Goal: Information Seeking & Learning: Learn about a topic

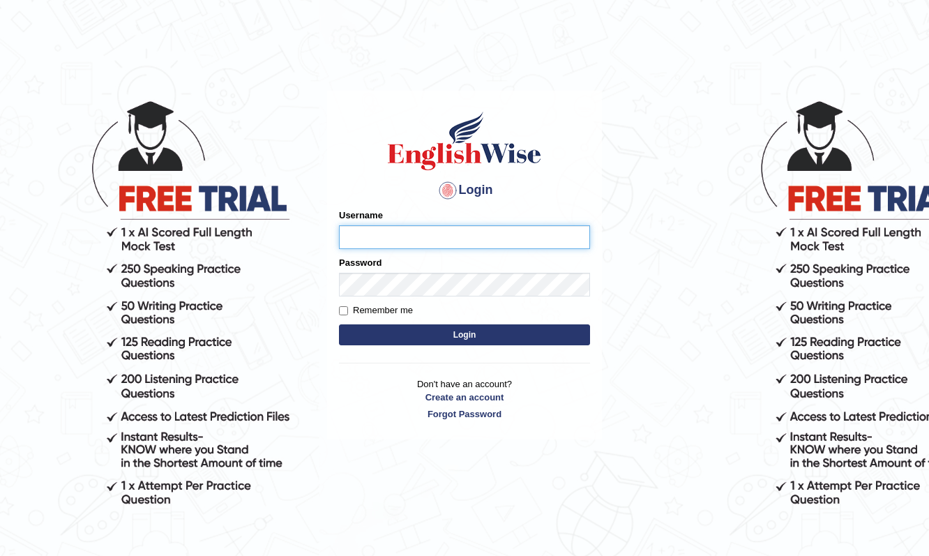
type input "Raynice"
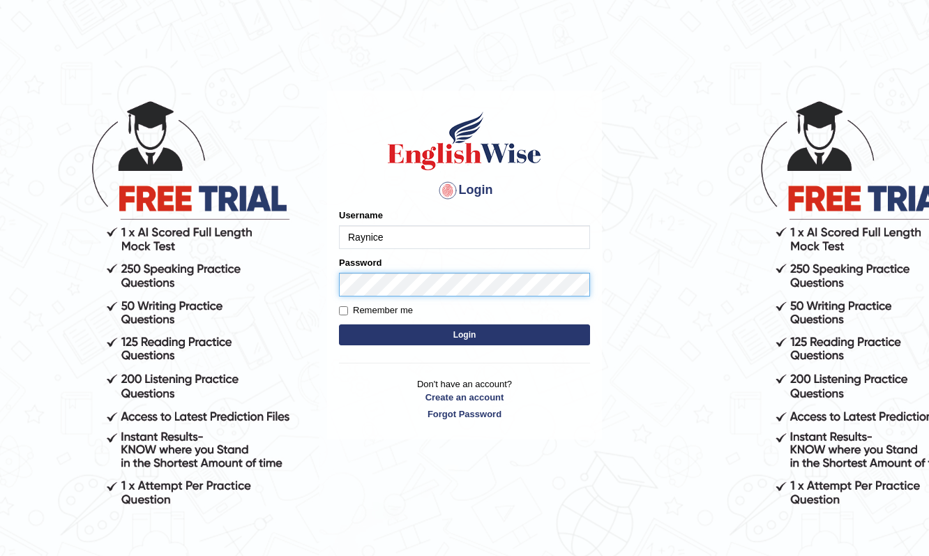
click at [465, 334] on button "Login" at bounding box center [464, 334] width 251 height 21
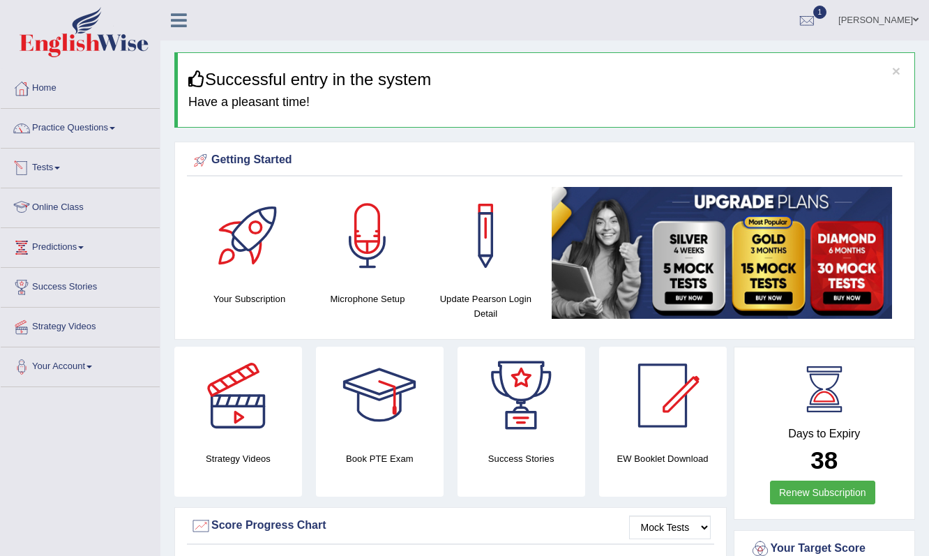
click at [51, 163] on link "Tests" at bounding box center [80, 166] width 159 height 35
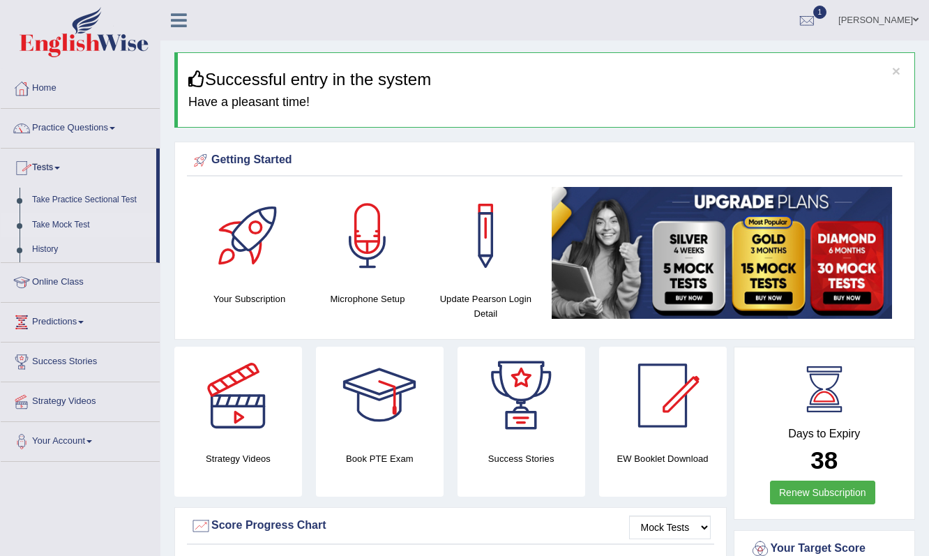
click at [54, 223] on link "Take Mock Test" at bounding box center [91, 225] width 130 height 25
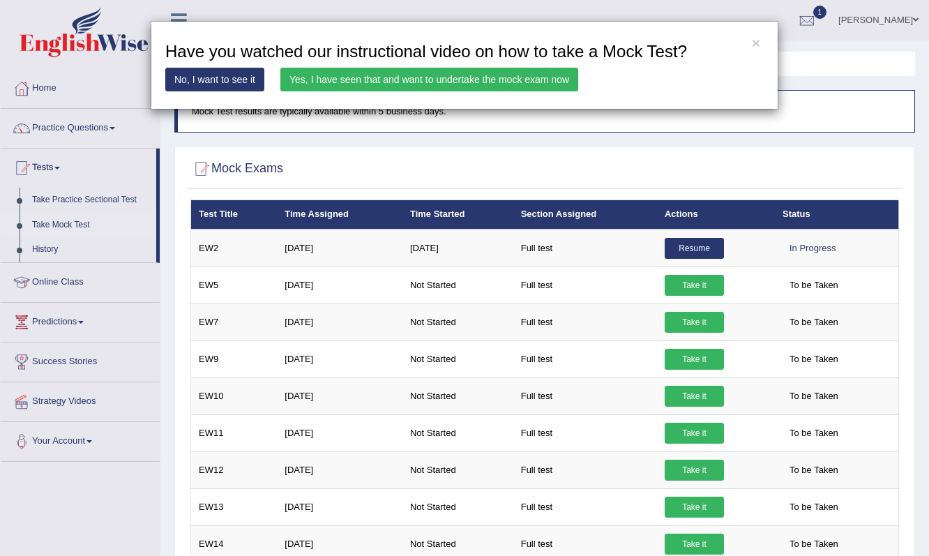
click at [447, 70] on link "Yes, I have seen that and want to undertake the mock exam now" at bounding box center [429, 80] width 298 height 24
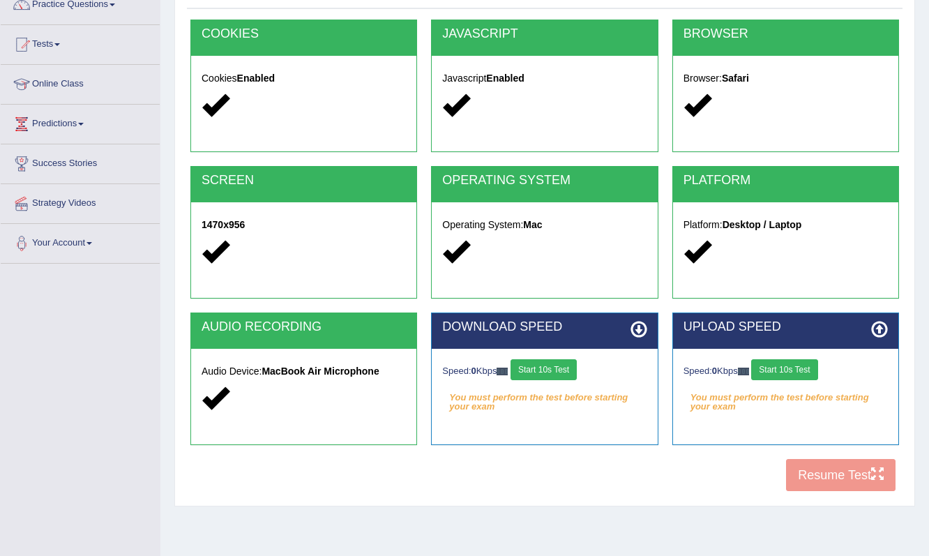
scroll to position [130, 0]
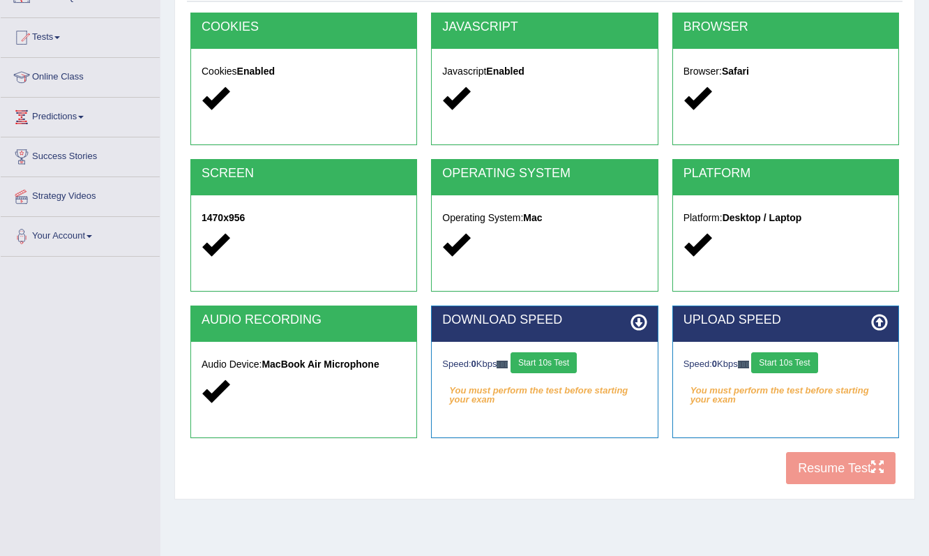
click at [311, 365] on strong "MacBook Air Microphone" at bounding box center [320, 364] width 117 height 11
click at [211, 399] on icon at bounding box center [215, 390] width 27 height 27
click at [553, 365] on button "Start 10s Test" at bounding box center [544, 362] width 66 height 21
click at [786, 365] on button "Start 10s Test" at bounding box center [784, 362] width 66 height 21
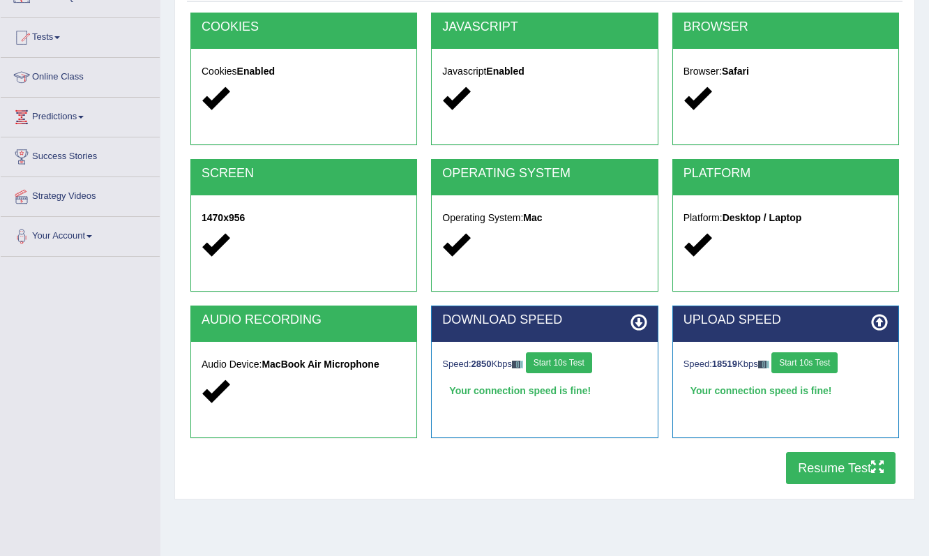
click at [825, 474] on button "Resume Test" at bounding box center [841, 468] width 110 height 32
click at [342, 366] on strong "MacBook Air Microphone" at bounding box center [320, 364] width 117 height 11
click at [866, 465] on button "Resume Test" at bounding box center [841, 468] width 110 height 32
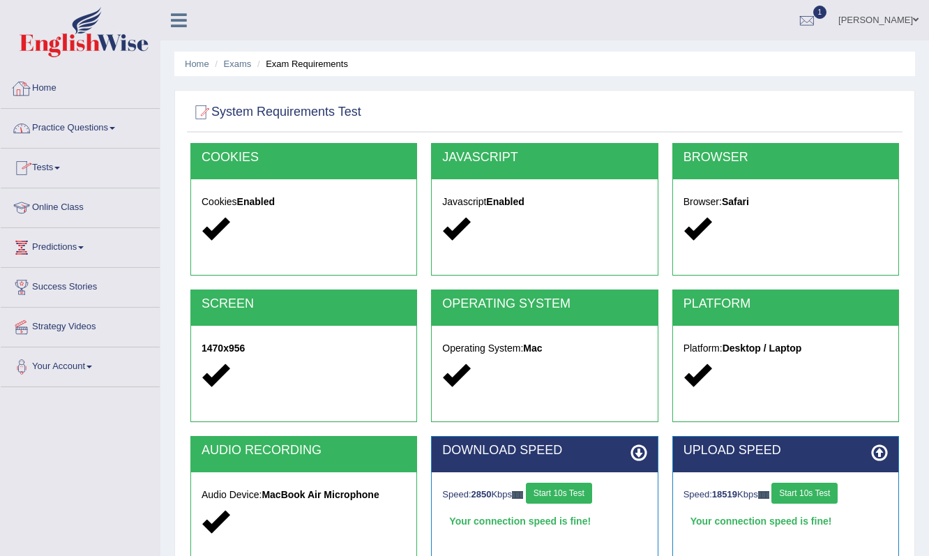
scroll to position [0, 0]
click at [59, 125] on link "Practice Questions" at bounding box center [80, 126] width 159 height 35
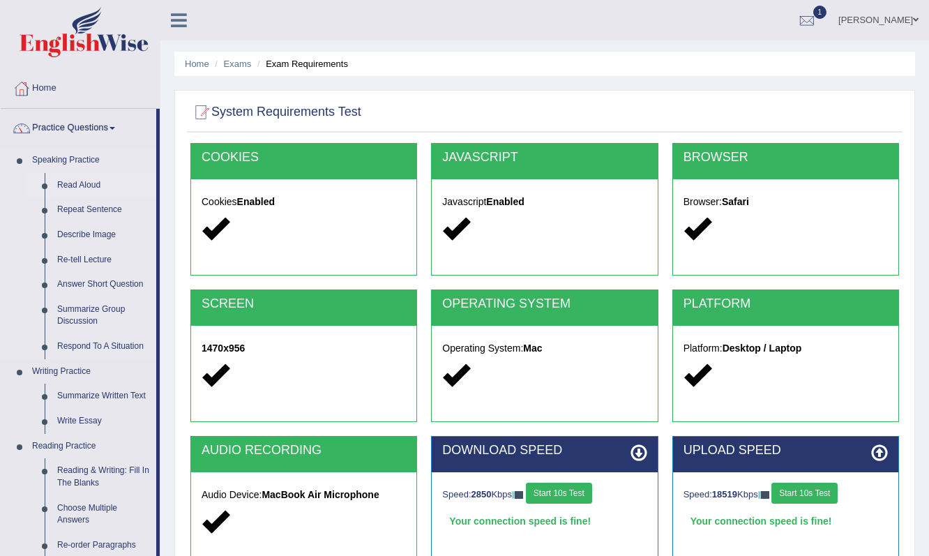
click at [66, 189] on link "Read Aloud" at bounding box center [103, 185] width 105 height 25
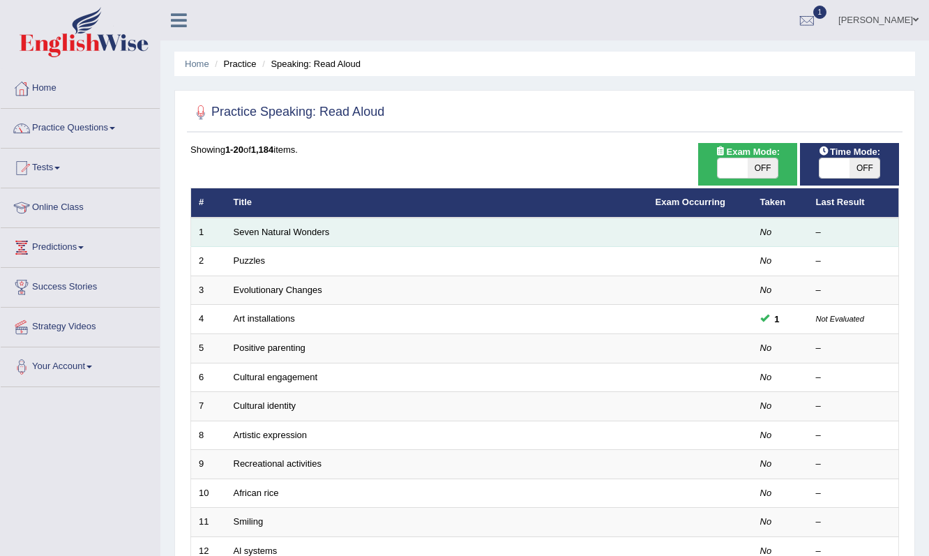
click at [324, 237] on td "Seven Natural Wonders" at bounding box center [437, 232] width 422 height 29
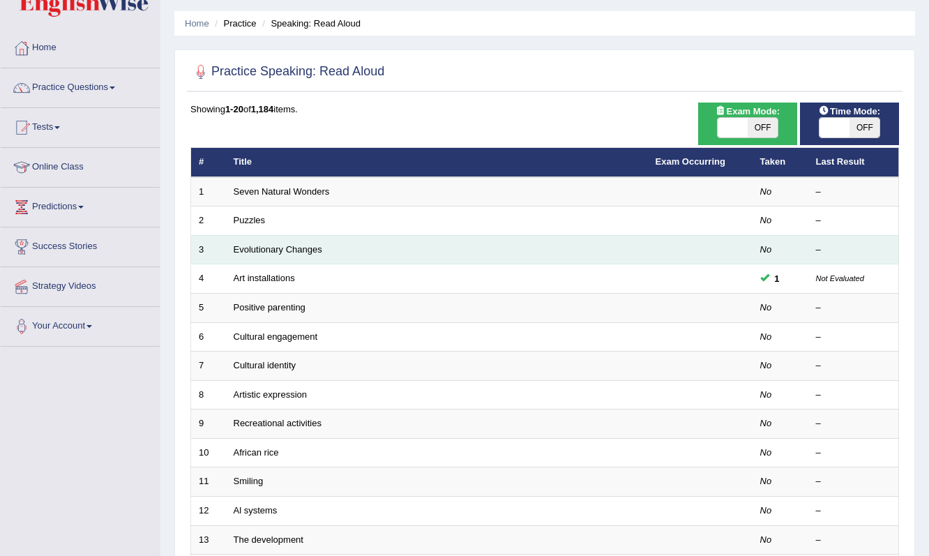
scroll to position [54, 0]
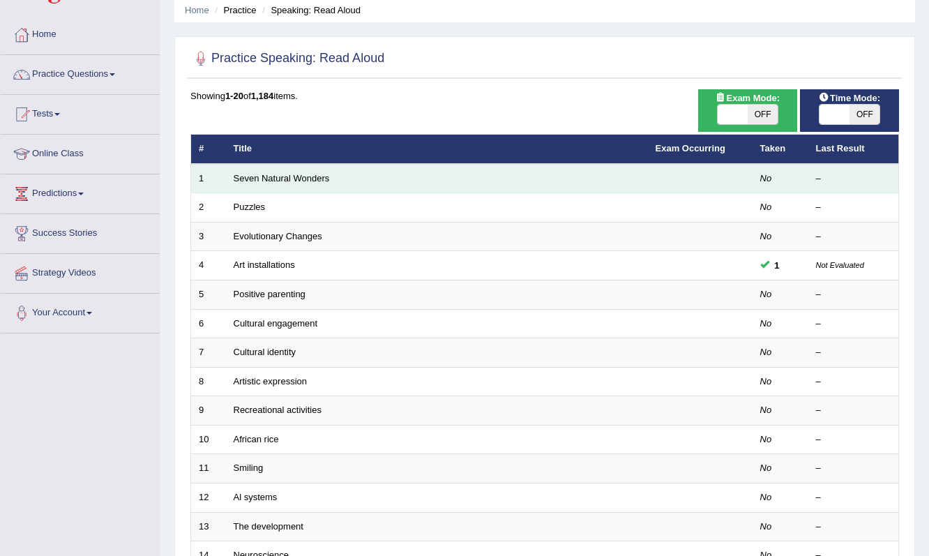
click at [758, 177] on td "No" at bounding box center [781, 178] width 56 height 29
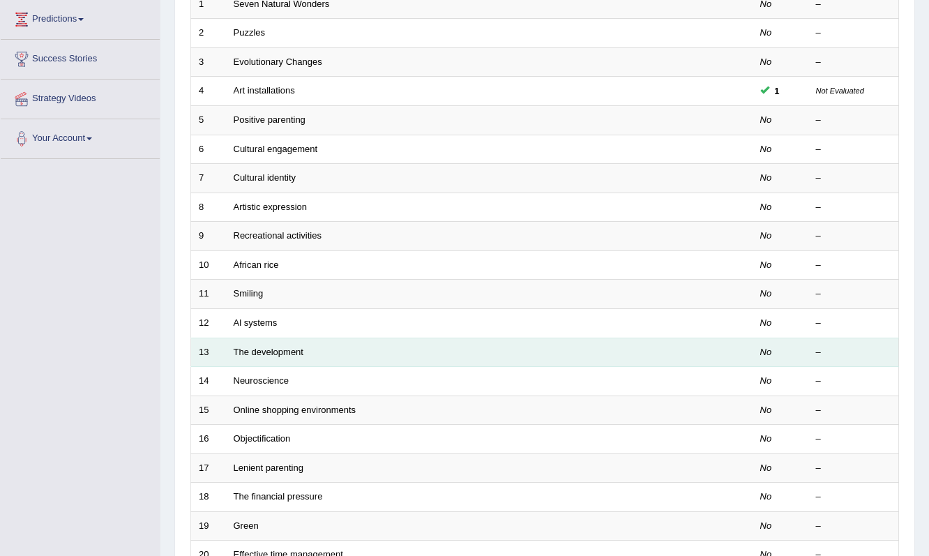
scroll to position [165, 0]
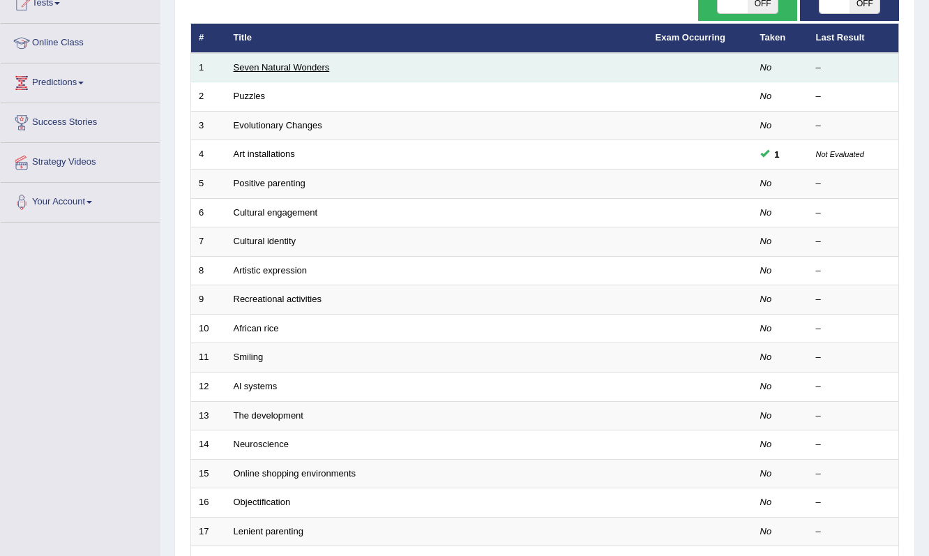
click at [274, 70] on link "Seven Natural Wonders" at bounding box center [282, 67] width 96 height 10
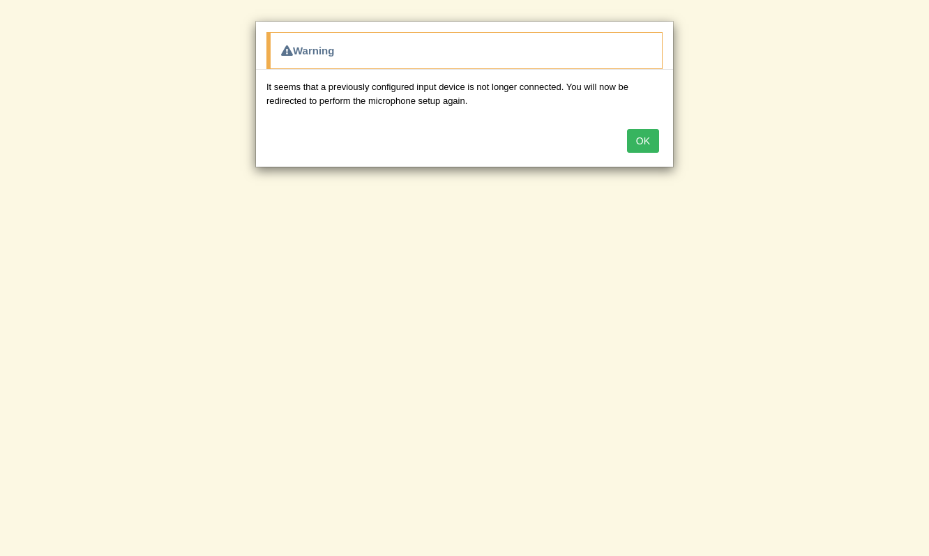
click at [644, 144] on button "OK" at bounding box center [643, 141] width 32 height 24
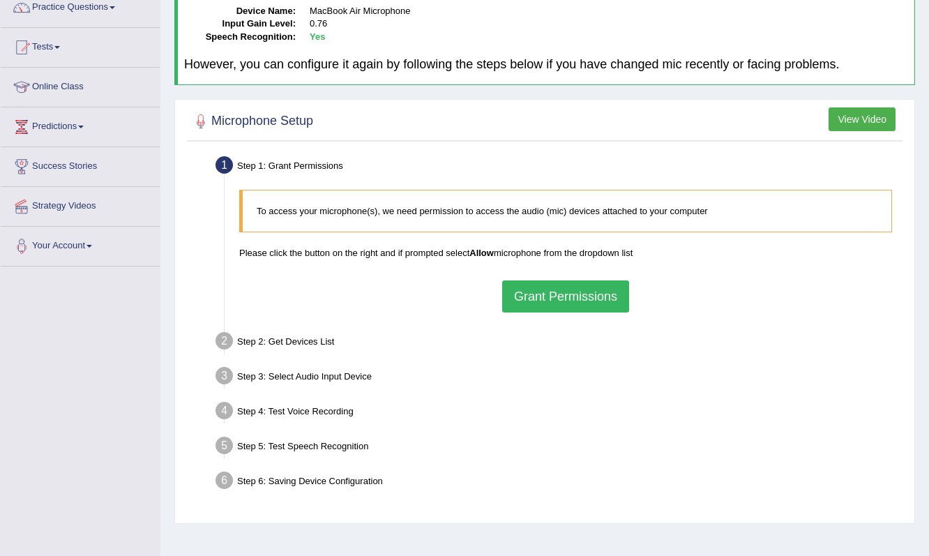
scroll to position [135, 0]
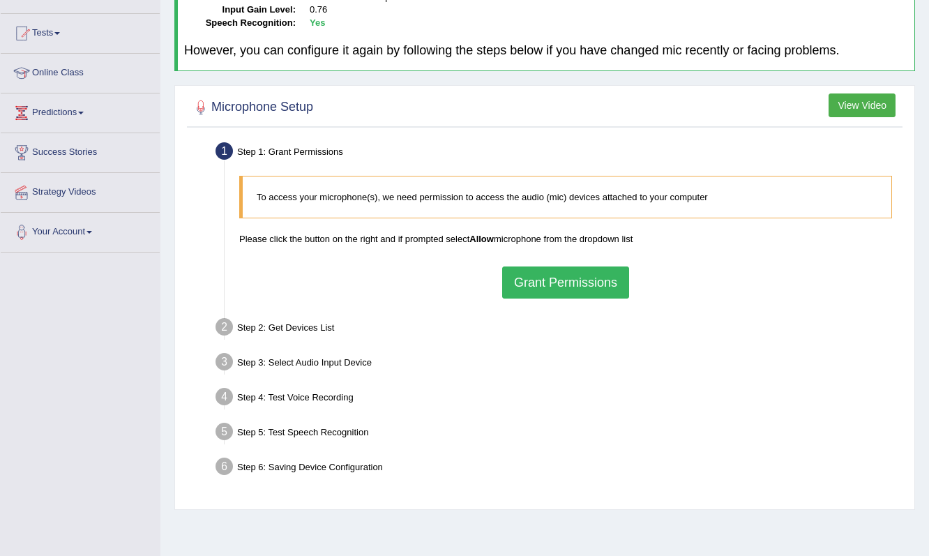
click at [571, 286] on button "Grant Permissions" at bounding box center [565, 283] width 127 height 32
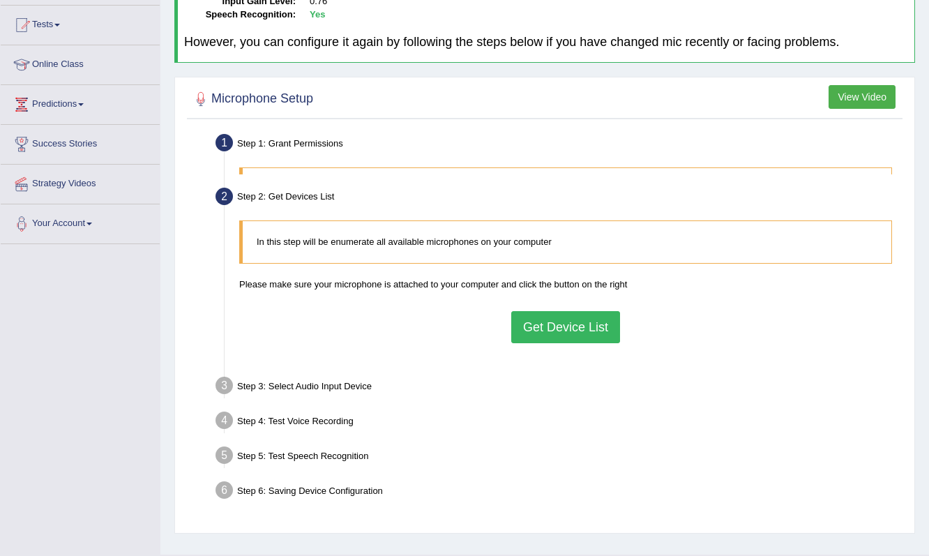
scroll to position [152, 0]
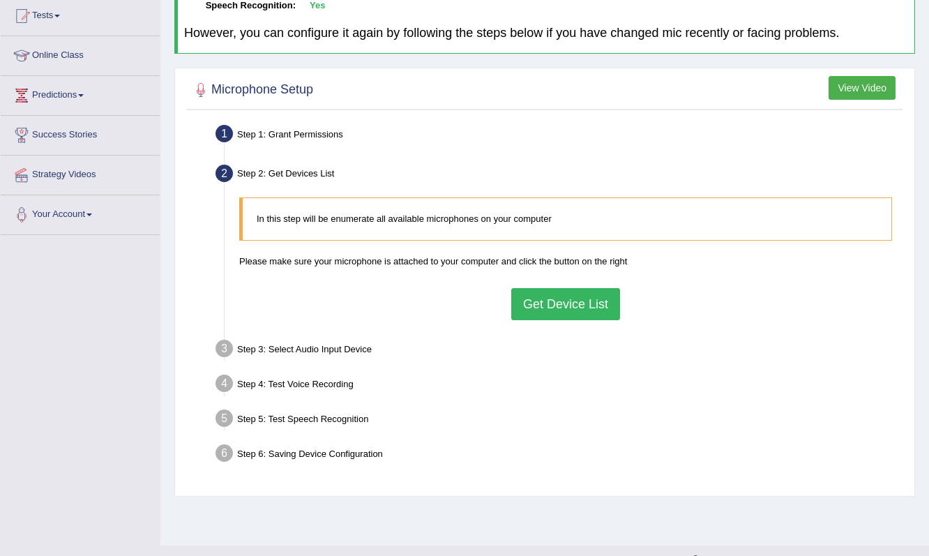
click at [544, 309] on button "Get Device List" at bounding box center [565, 304] width 109 height 32
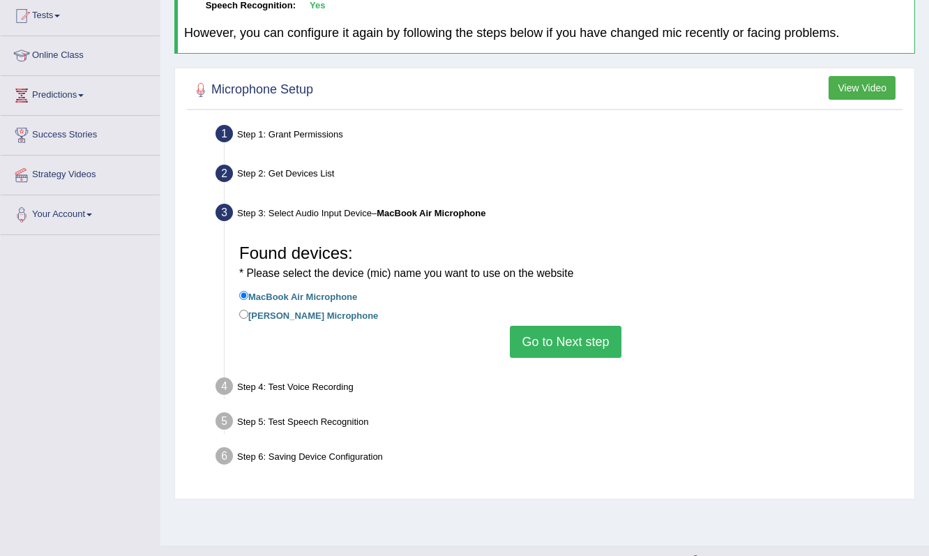
click at [556, 334] on button "Go to Next step" at bounding box center [565, 342] width 111 height 32
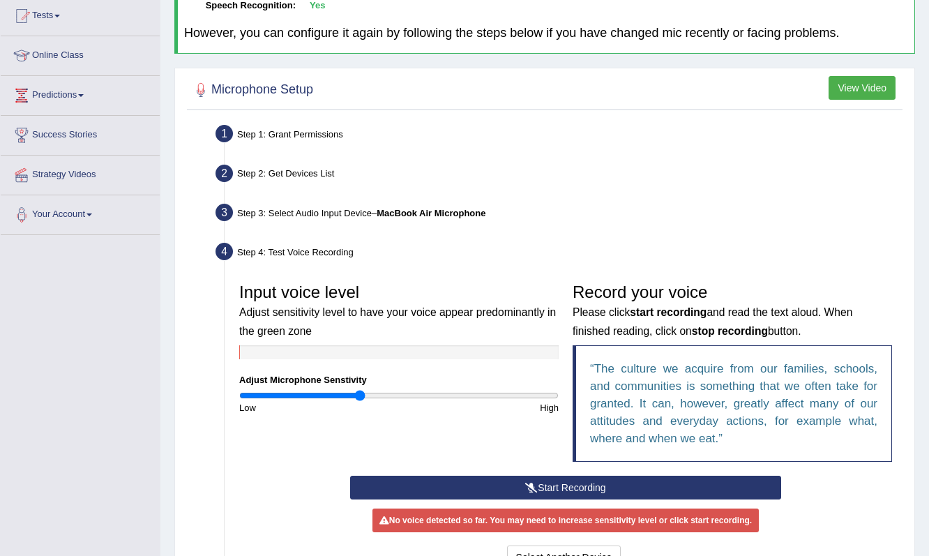
click at [511, 490] on button "Start Recording" at bounding box center [565, 488] width 430 height 24
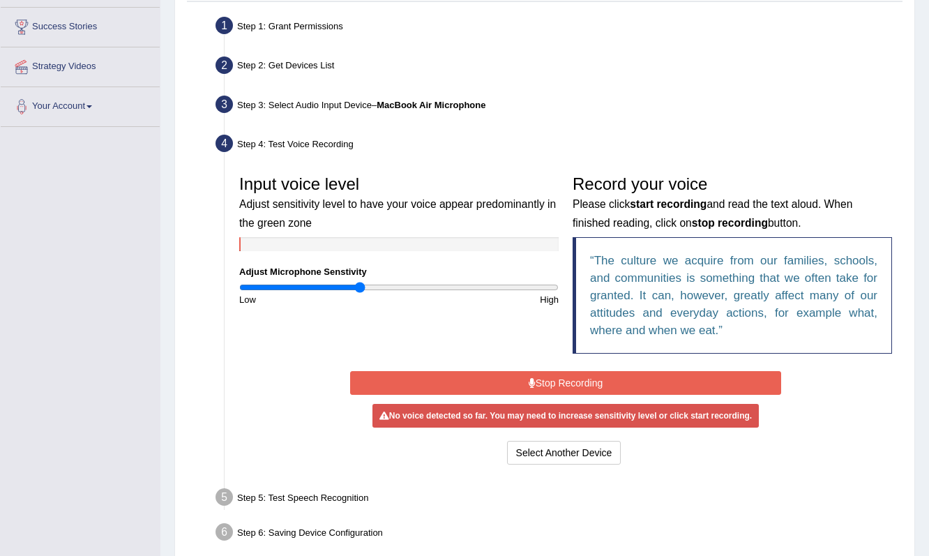
scroll to position [265, 0]
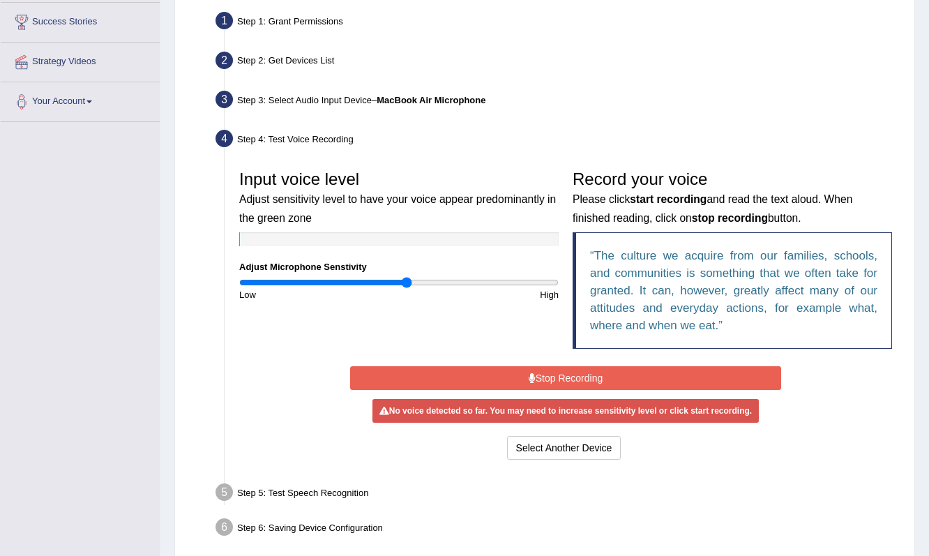
drag, startPoint x: 356, startPoint y: 279, endPoint x: 408, endPoint y: 287, distance: 52.9
type input "1.06"
click at [407, 287] on div "Input voice level Adjust sensitivity level to have your voice appear predominan…" at bounding box center [399, 232] width 334 height 138
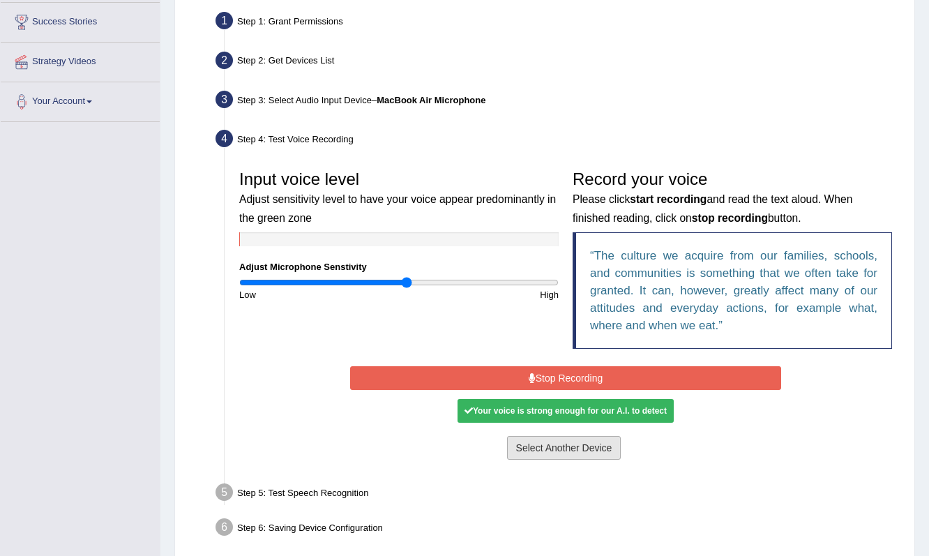
click at [591, 444] on button "Select Another Device" at bounding box center [564, 448] width 114 height 24
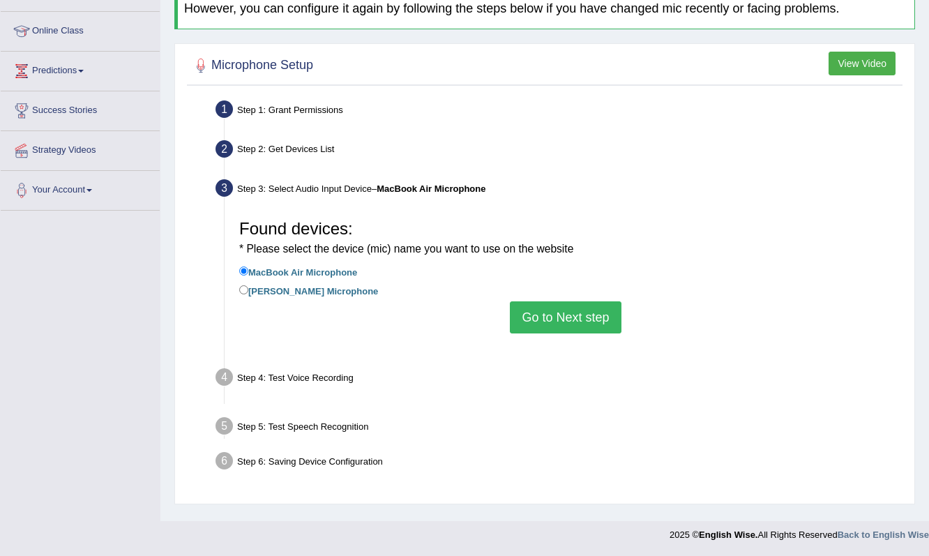
scroll to position [177, 0]
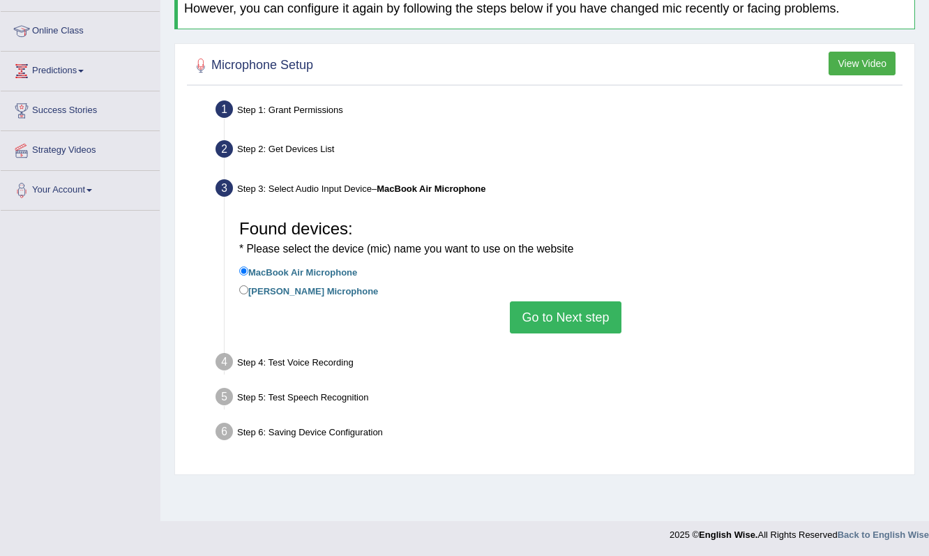
click at [578, 315] on button "Go to Next step" at bounding box center [565, 317] width 111 height 32
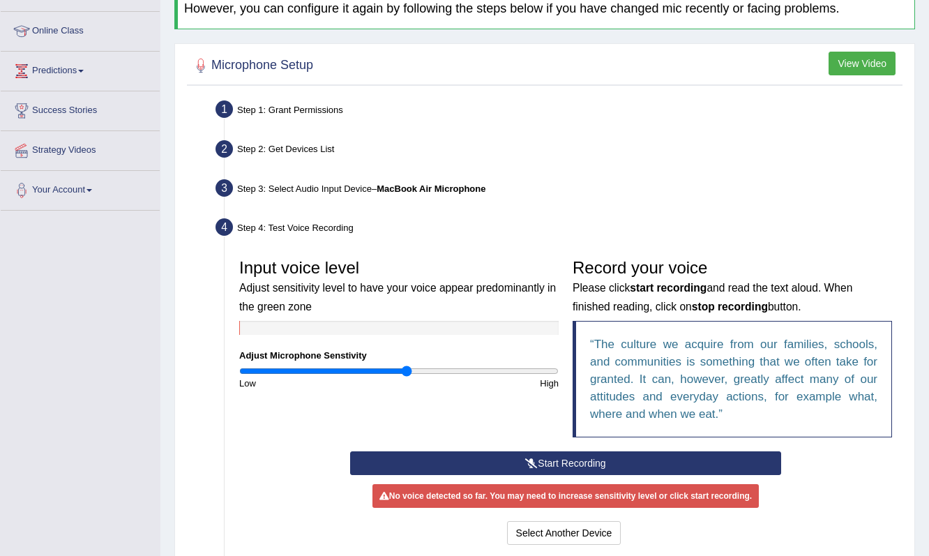
click at [561, 451] on button "Start Recording" at bounding box center [565, 463] width 430 height 24
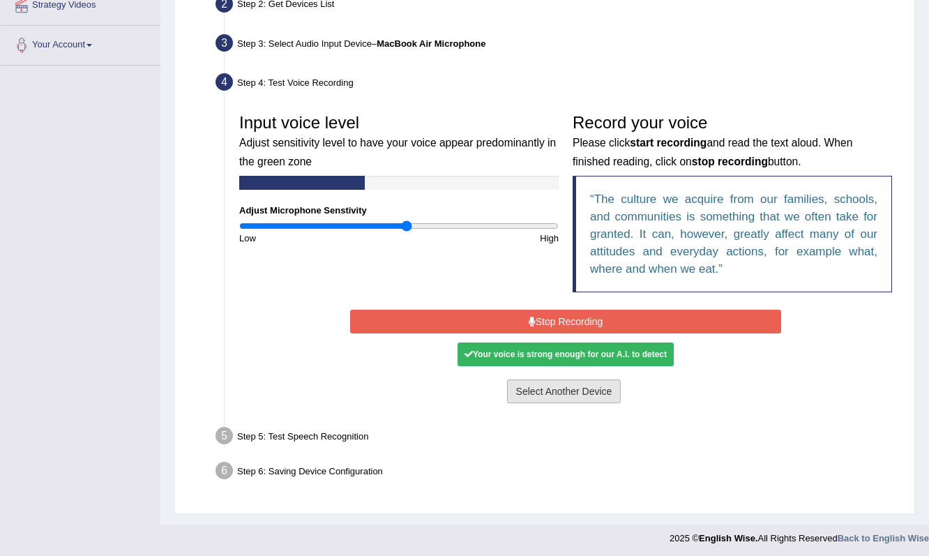
scroll to position [321, 0]
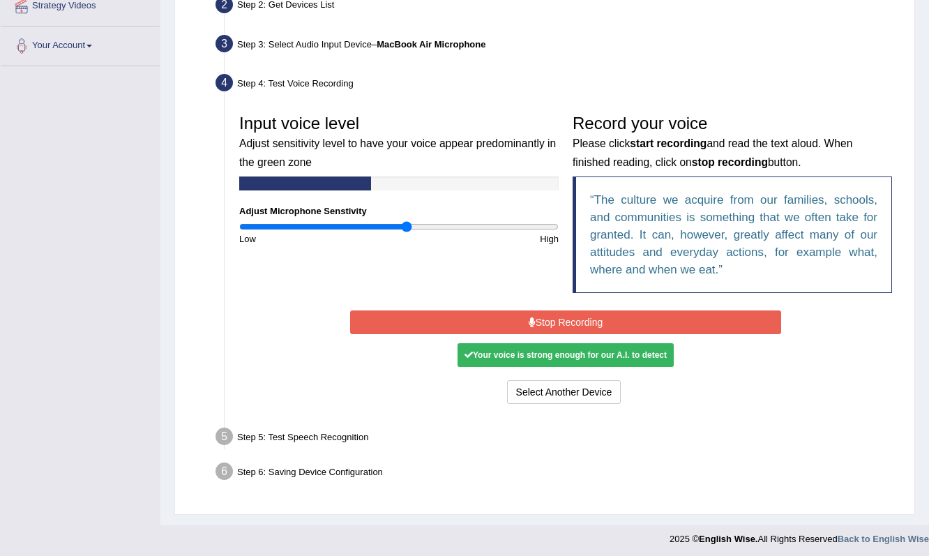
click at [566, 323] on button "Stop Recording" at bounding box center [565, 322] width 430 height 24
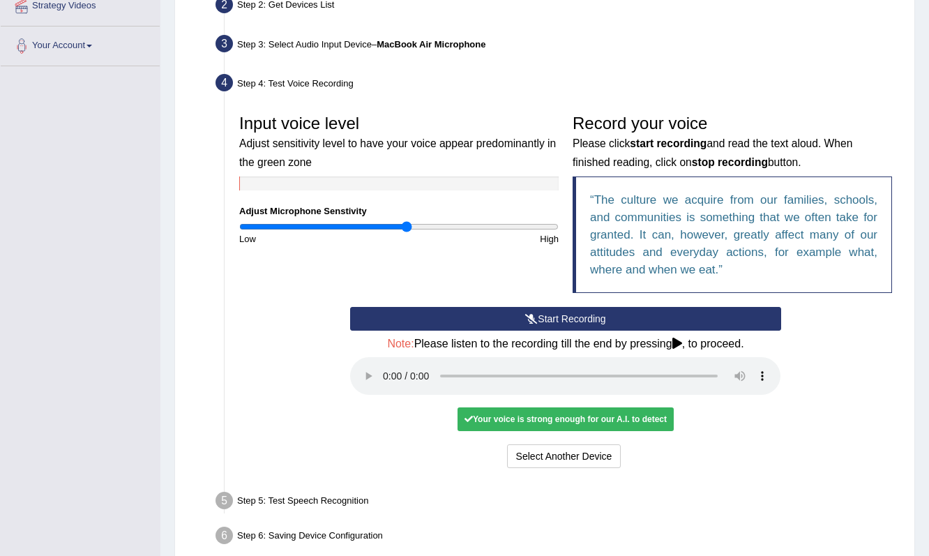
click at [382, 365] on audio at bounding box center [565, 376] width 430 height 38
click at [611, 444] on button "Voice is ok. Go to Next step" at bounding box center [624, 456] width 138 height 24
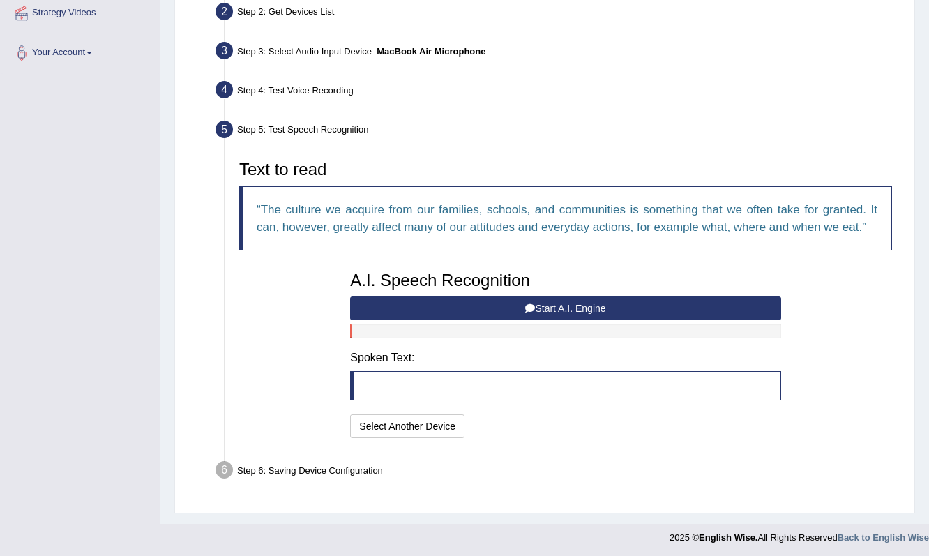
scroll to position [313, 0]
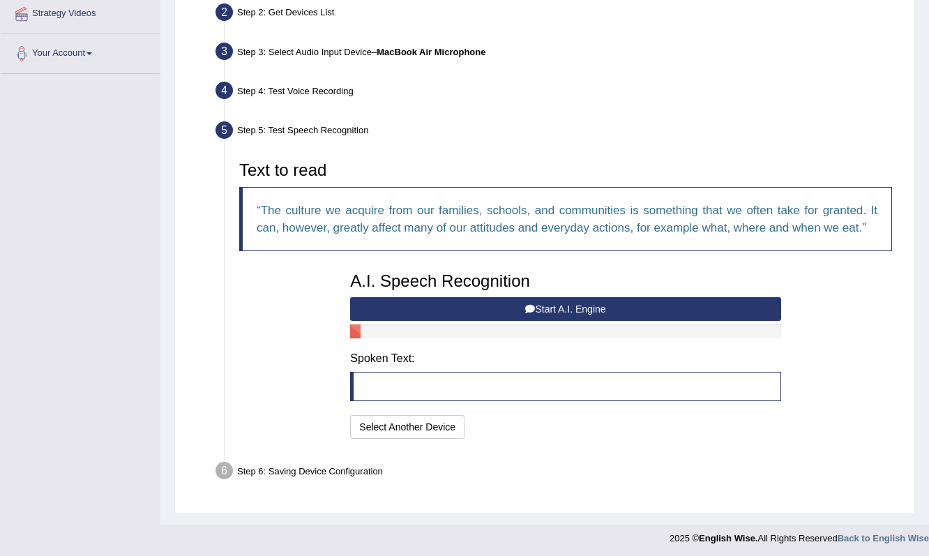
click at [564, 306] on button "Start A.I. Engine" at bounding box center [565, 309] width 430 height 24
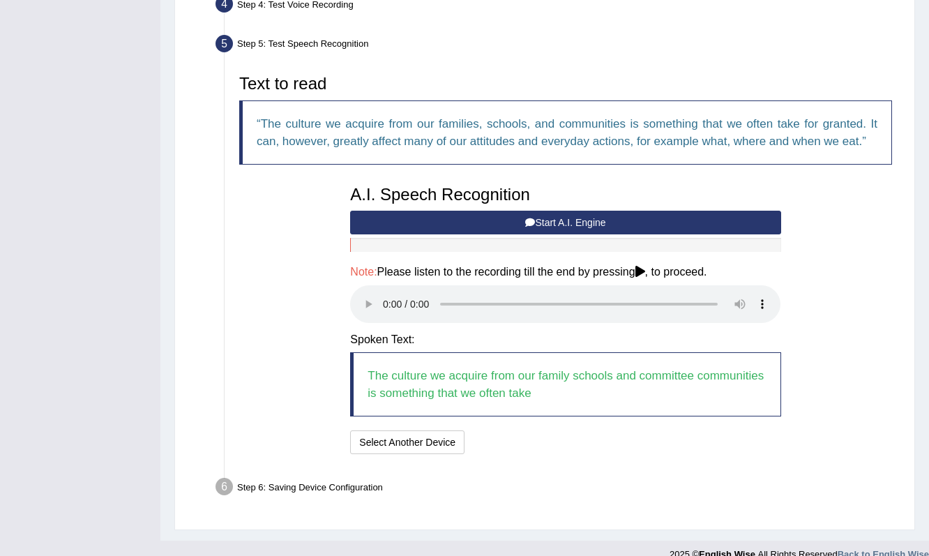
scroll to position [399, 0]
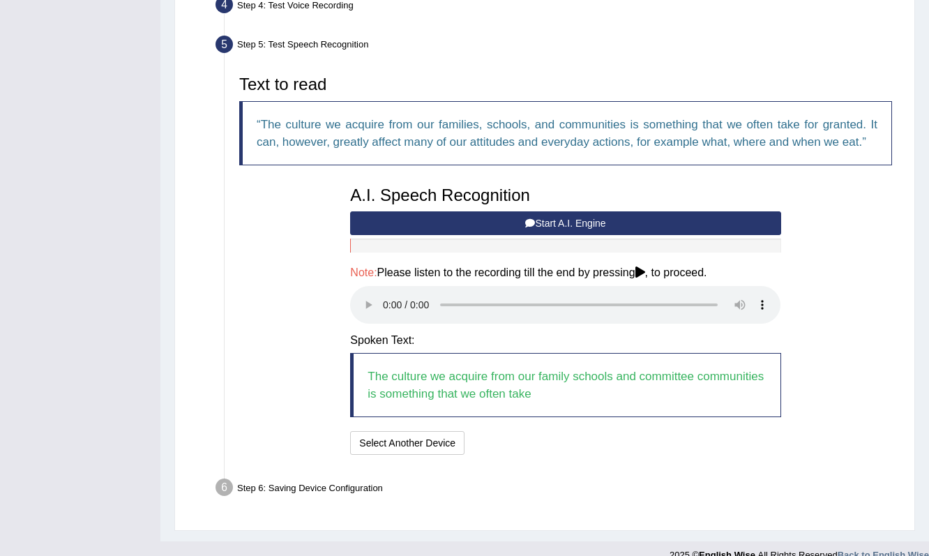
click at [386, 292] on audio at bounding box center [565, 305] width 430 height 38
click at [521, 431] on button "Speech is ok. Go to Last step" at bounding box center [544, 443] width 146 height 24
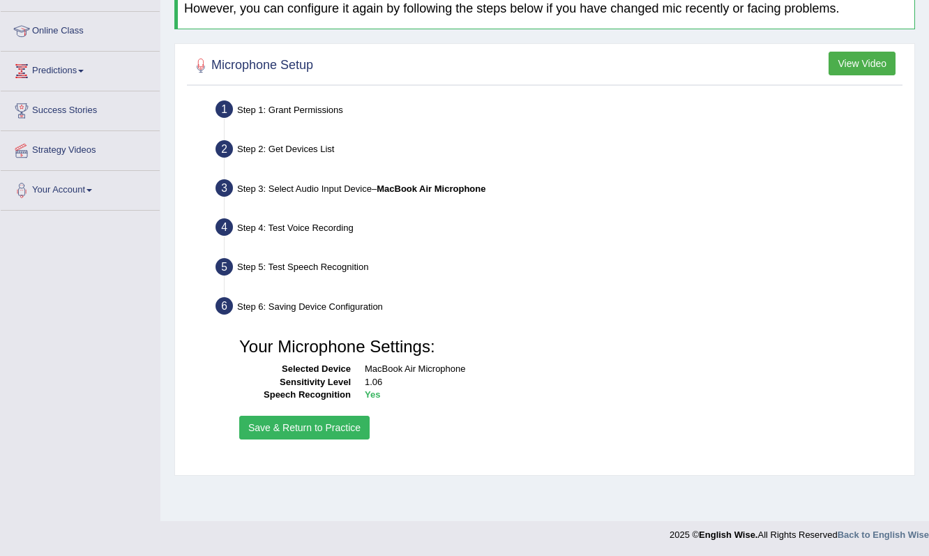
scroll to position [177, 0]
click at [322, 428] on button "Save & Return to Practice" at bounding box center [304, 428] width 130 height 24
click at [304, 423] on button "Save & Return to Practice" at bounding box center [304, 428] width 130 height 24
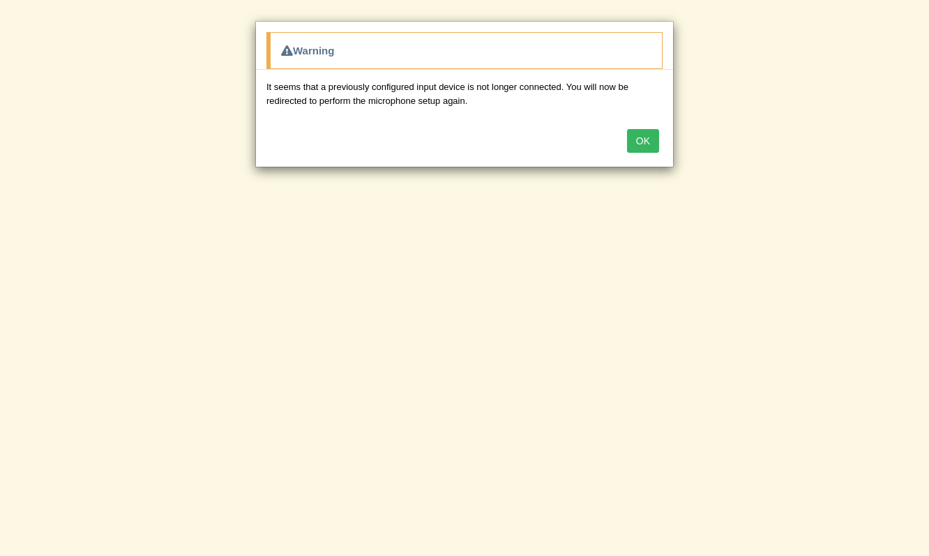
click at [643, 140] on button "OK" at bounding box center [643, 141] width 32 height 24
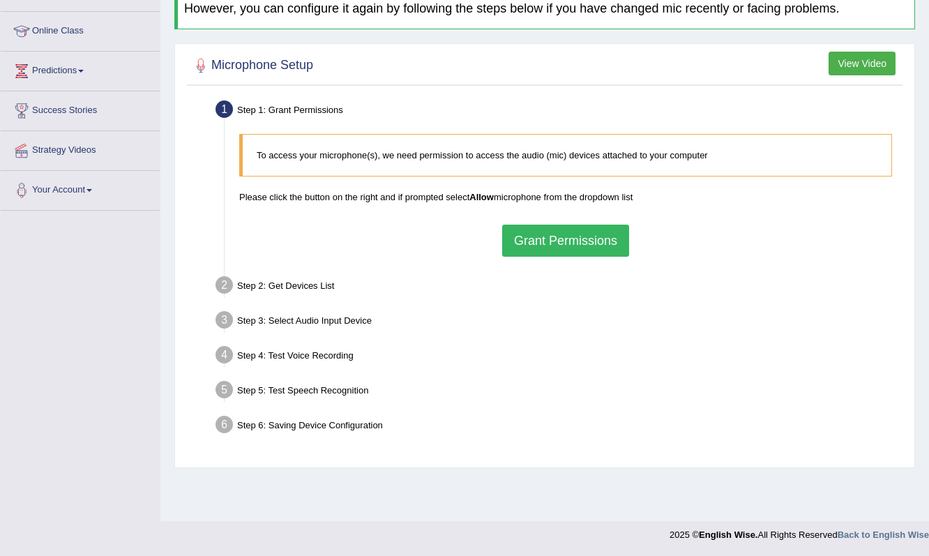
scroll to position [177, 0]
click at [541, 246] on button "Grant Permissions" at bounding box center [565, 241] width 127 height 32
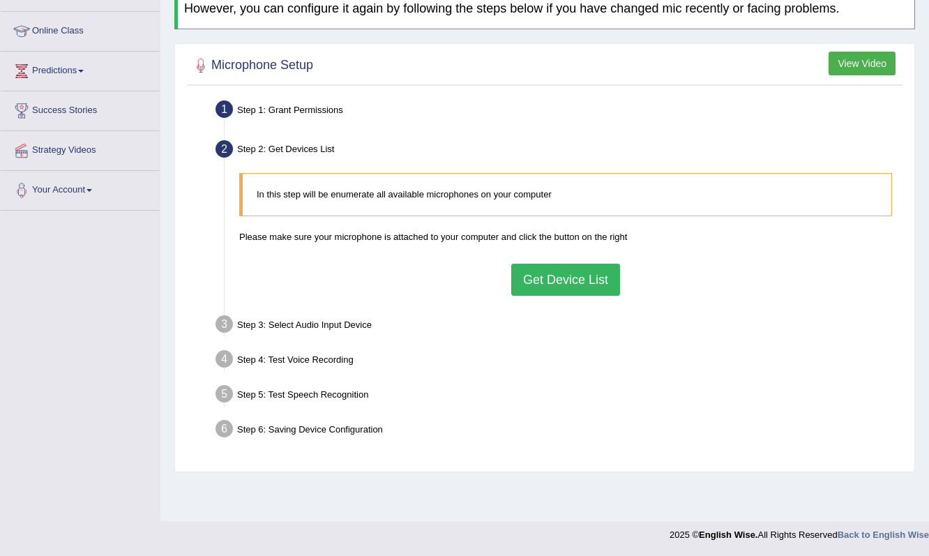
click at [532, 285] on button "Get Device List" at bounding box center [565, 280] width 109 height 32
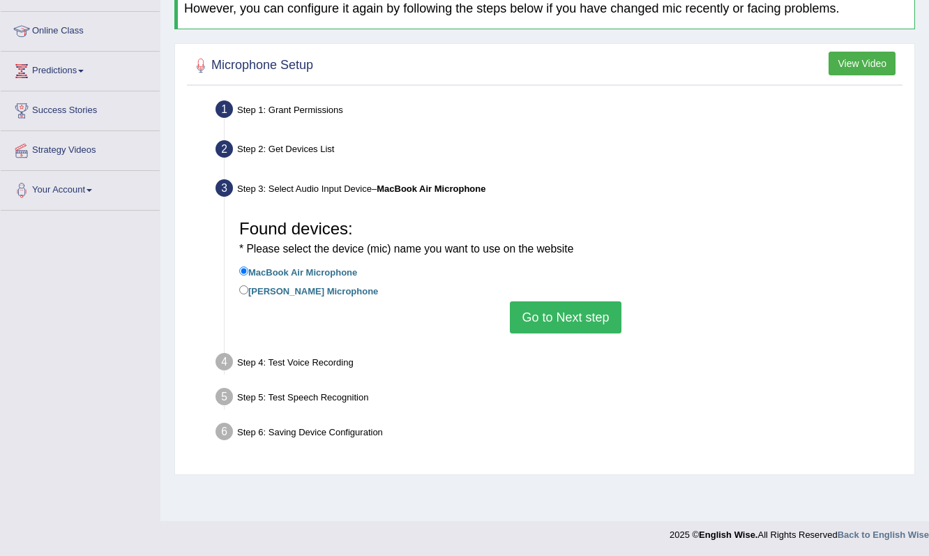
click at [550, 311] on button "Go to Next step" at bounding box center [565, 317] width 111 height 32
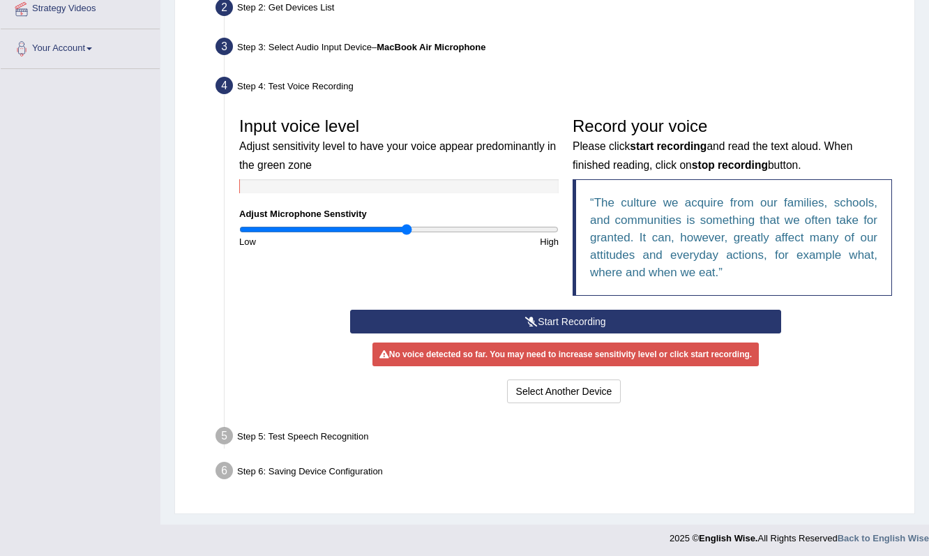
scroll to position [317, 0]
click at [536, 317] on button "Start Recording" at bounding box center [565, 322] width 430 height 24
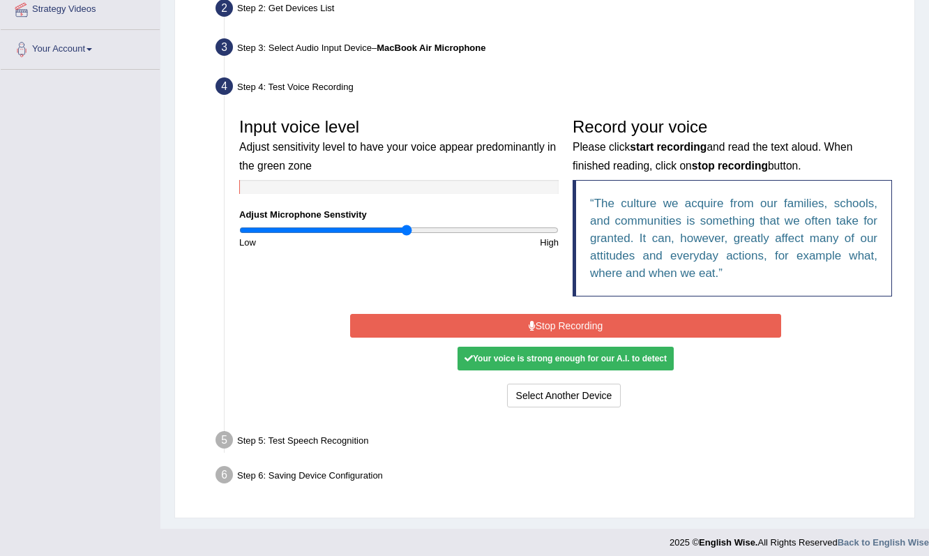
click at [557, 324] on button "Stop Recording" at bounding box center [565, 326] width 430 height 24
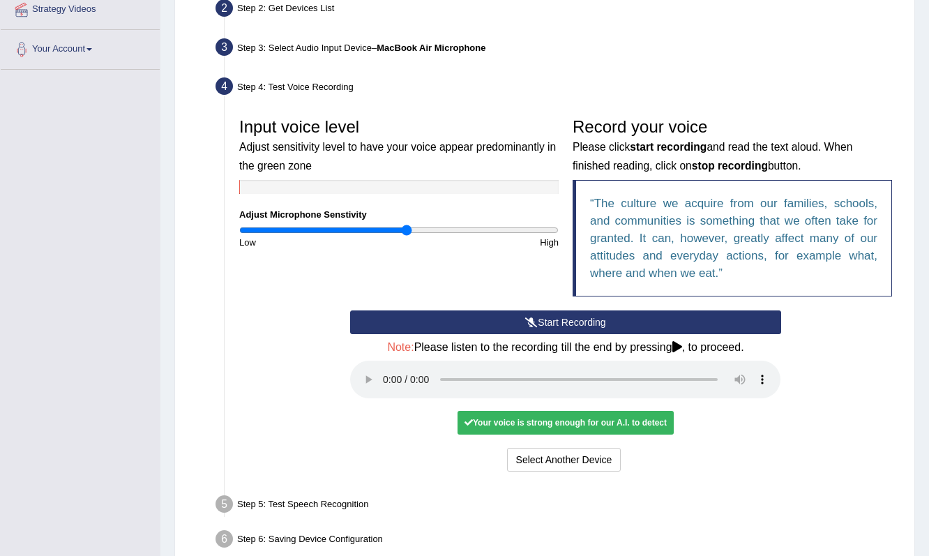
click at [385, 368] on audio at bounding box center [565, 380] width 430 height 38
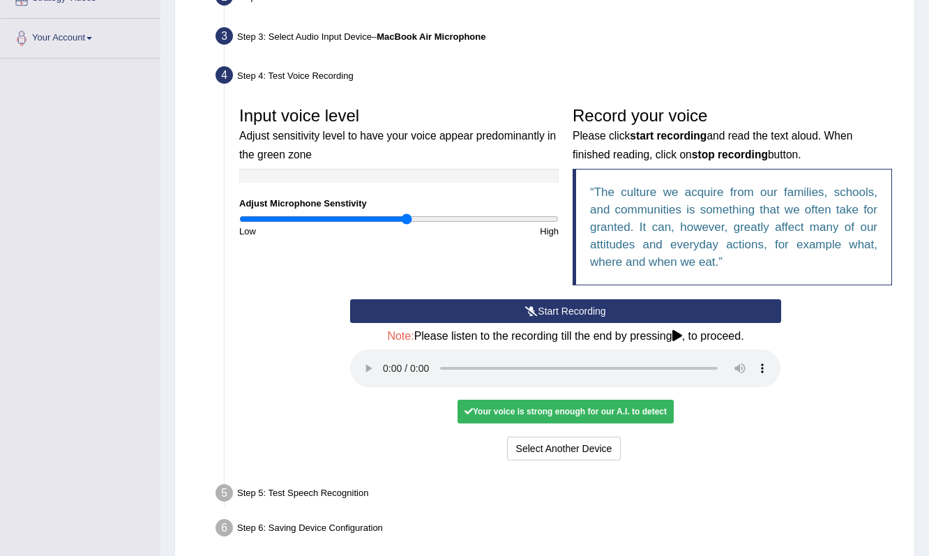
scroll to position [330, 0]
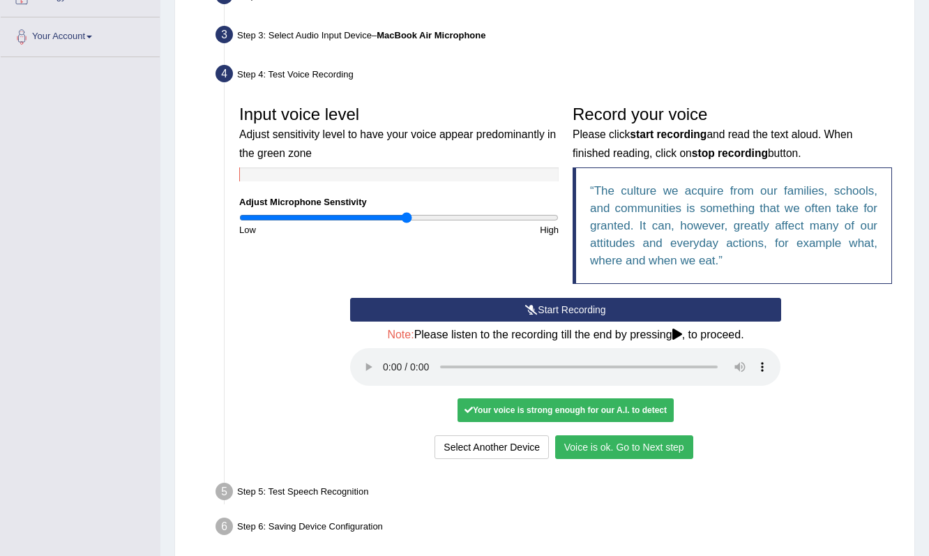
click at [654, 435] on button "Voice is ok. Go to Next step" at bounding box center [624, 447] width 138 height 24
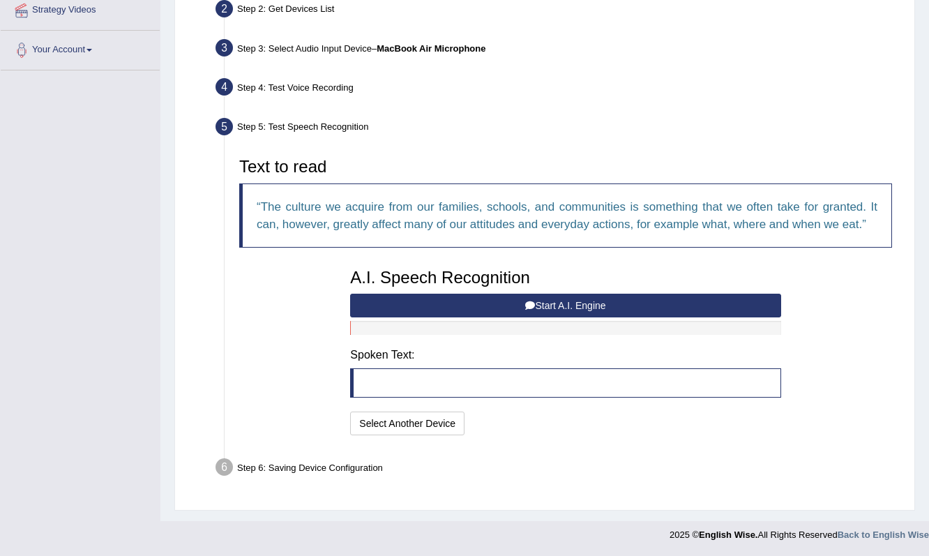
scroll to position [313, 0]
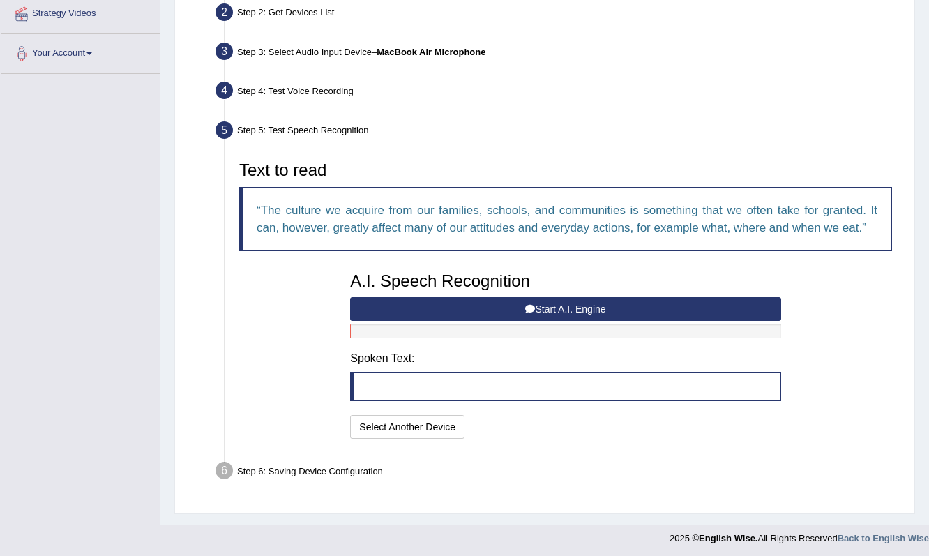
click at [556, 299] on button "Start A.I. Engine" at bounding box center [565, 309] width 430 height 24
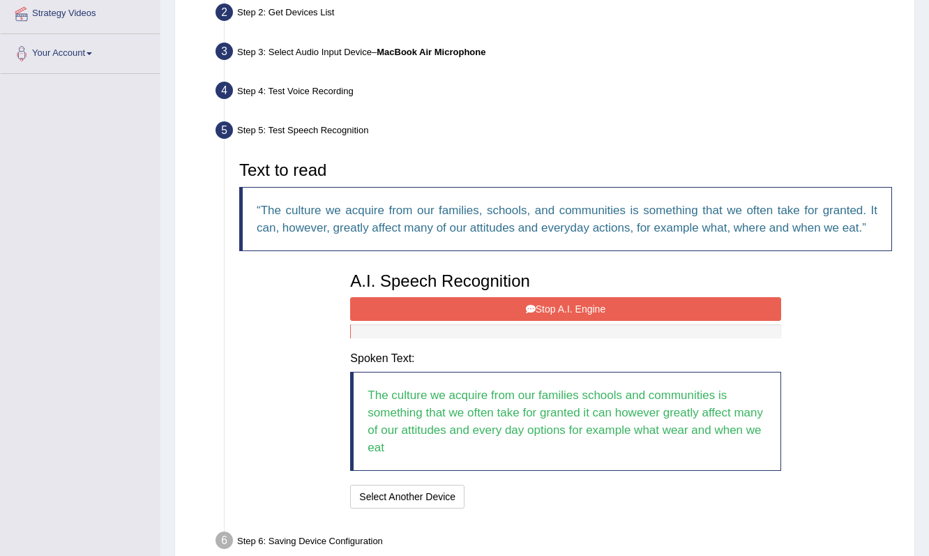
click at [578, 310] on button "Stop A.I. Engine" at bounding box center [565, 309] width 430 height 24
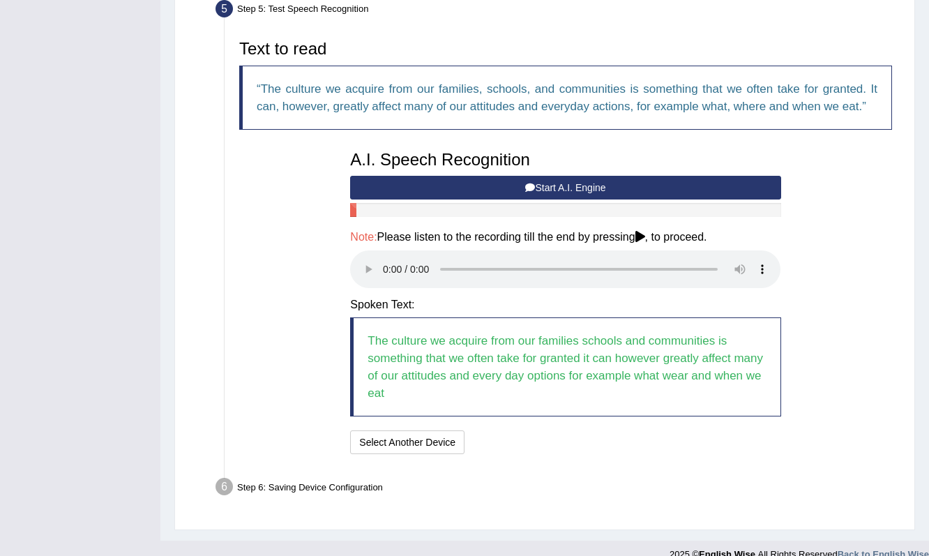
scroll to position [434, 0]
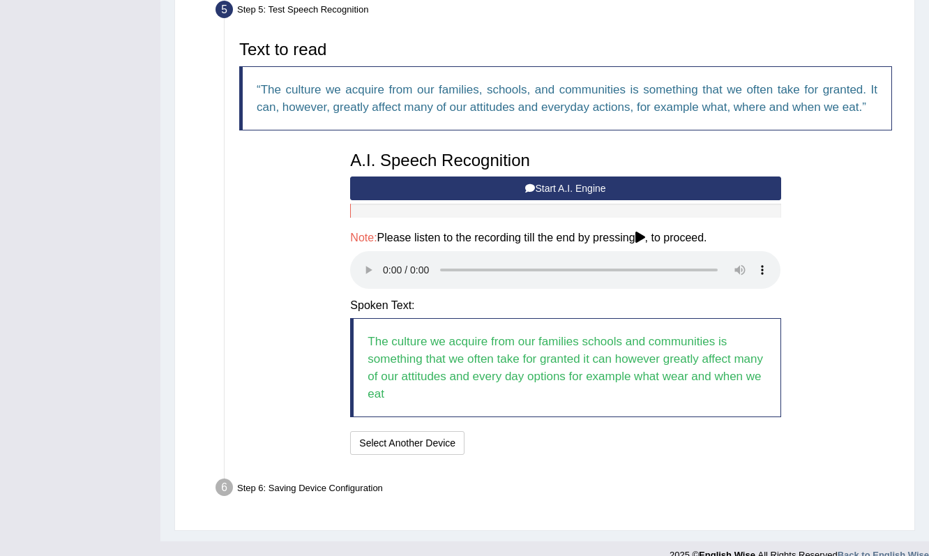
click at [381, 256] on audio at bounding box center [565, 270] width 430 height 38
click at [384, 258] on audio at bounding box center [565, 270] width 430 height 38
click at [590, 431] on button "Speech is ok. Go to Last step" at bounding box center [544, 443] width 146 height 24
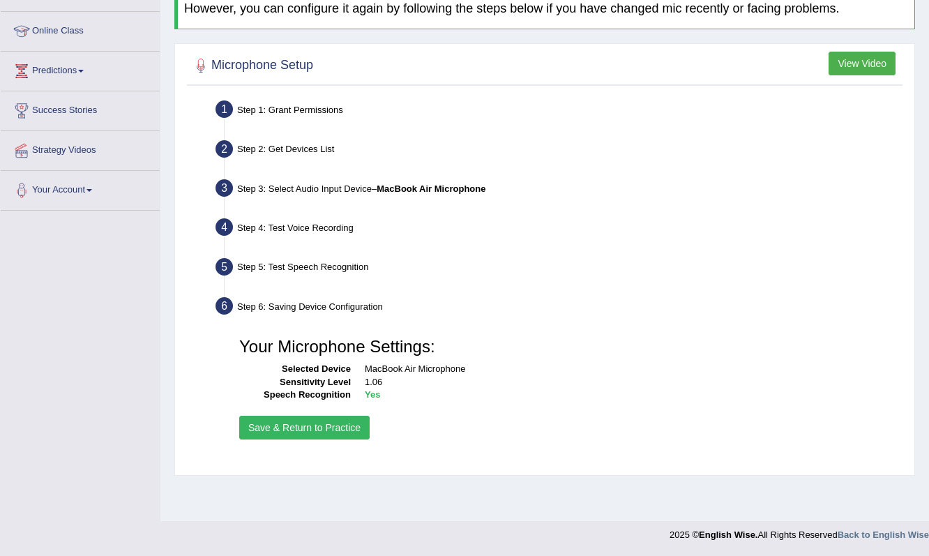
scroll to position [177, 0]
click at [319, 424] on button "Save & Return to Practice" at bounding box center [304, 428] width 130 height 24
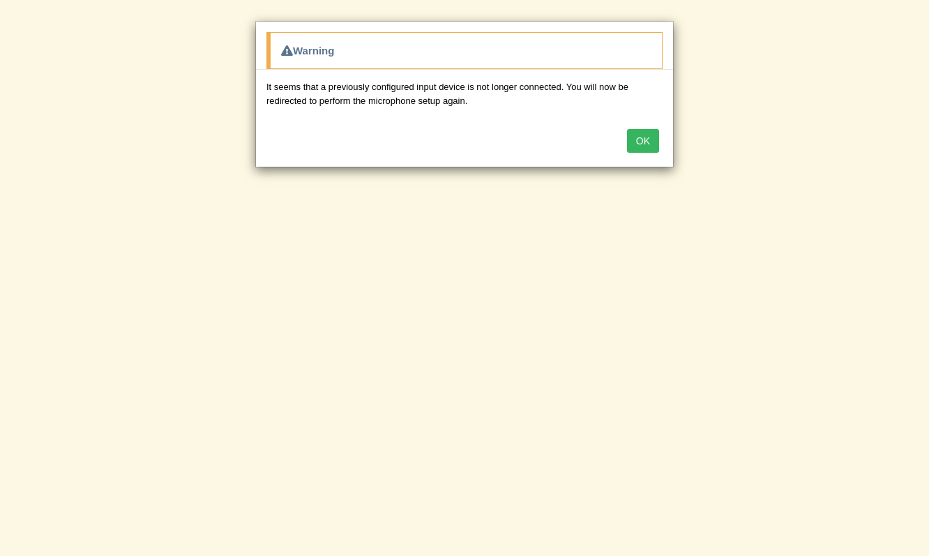
click at [652, 135] on button "OK" at bounding box center [643, 141] width 32 height 24
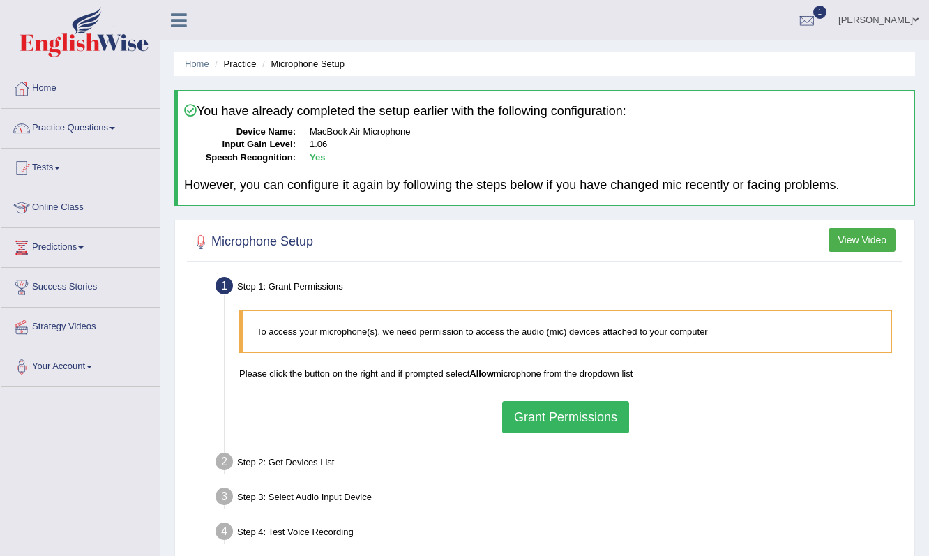
click at [91, 133] on link "Practice Questions" at bounding box center [80, 126] width 159 height 35
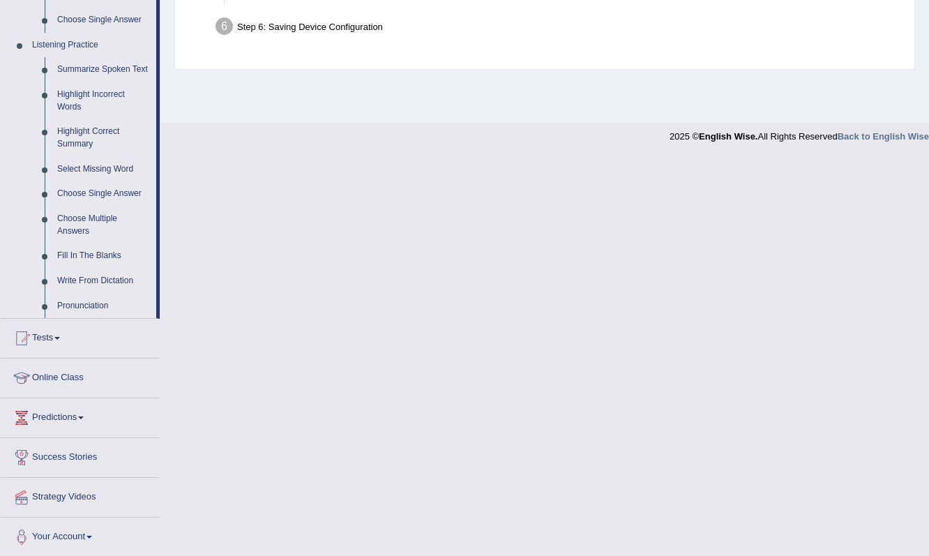
scroll to position [574, 0]
click at [59, 340] on link "Tests" at bounding box center [80, 337] width 159 height 35
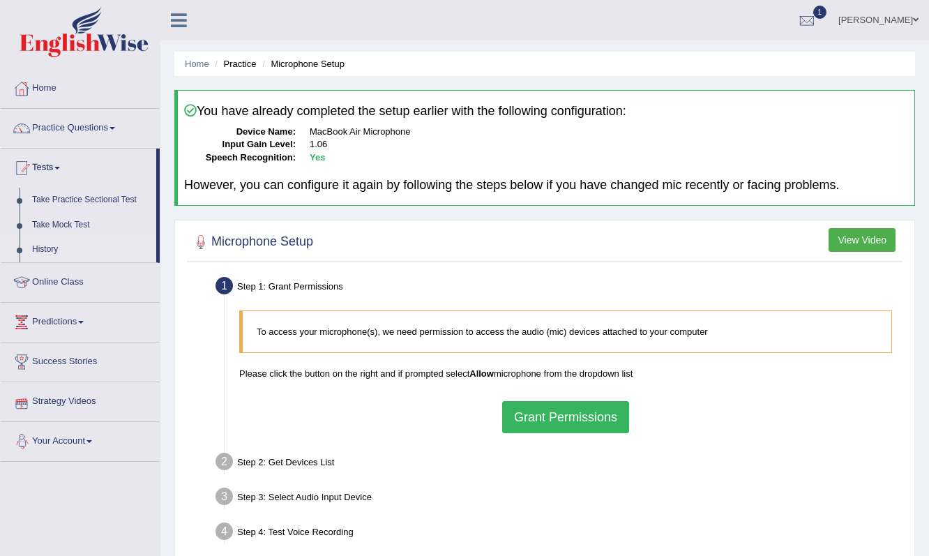
scroll to position [0, 0]
click at [65, 222] on link "Take Mock Test" at bounding box center [91, 225] width 130 height 25
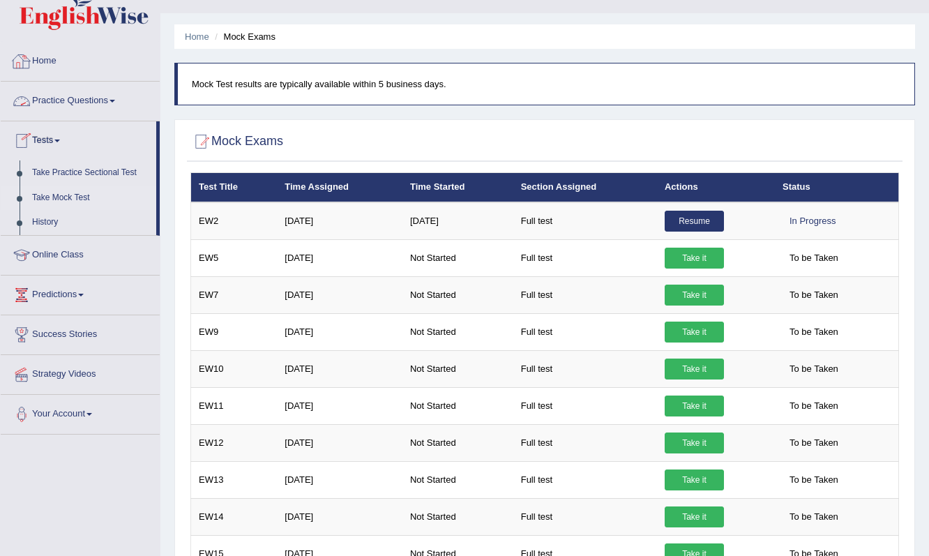
click at [52, 60] on link "Home" at bounding box center [80, 59] width 159 height 35
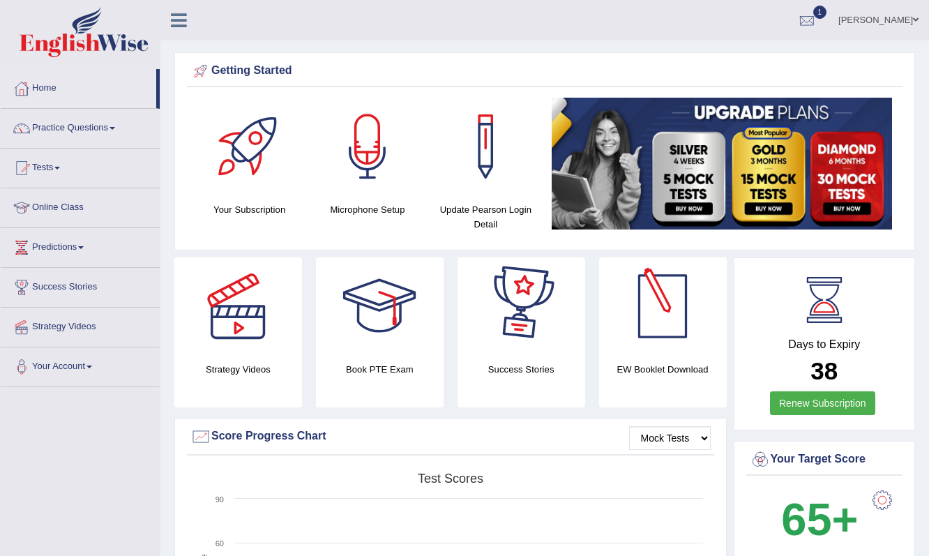
click at [818, 15] on div at bounding box center [807, 20] width 21 height 21
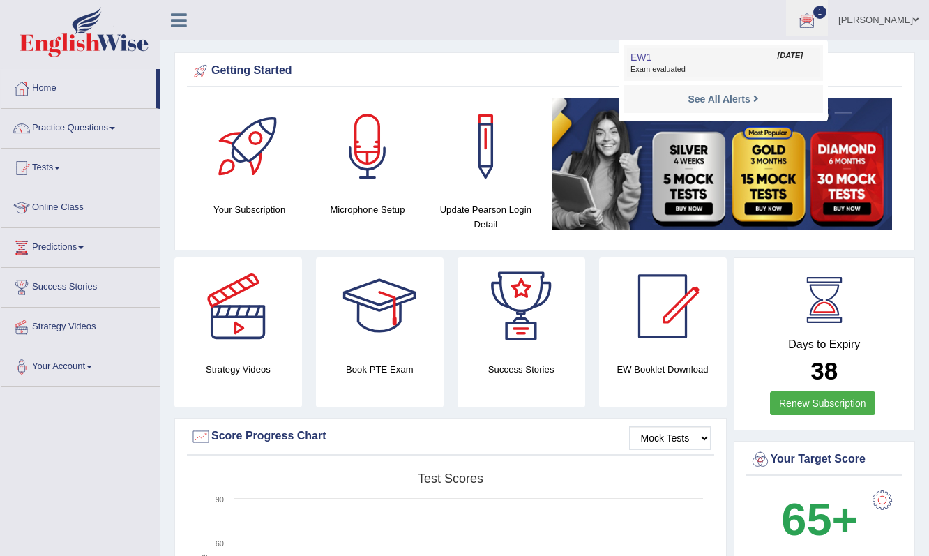
click at [695, 68] on span "Exam evaluated" at bounding box center [724, 69] width 186 height 11
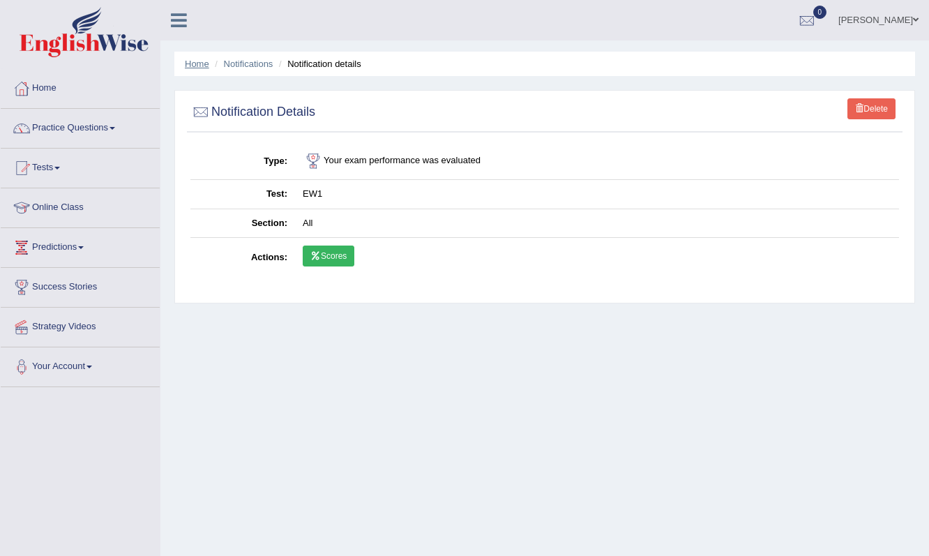
click at [198, 61] on link "Home" at bounding box center [197, 64] width 24 height 10
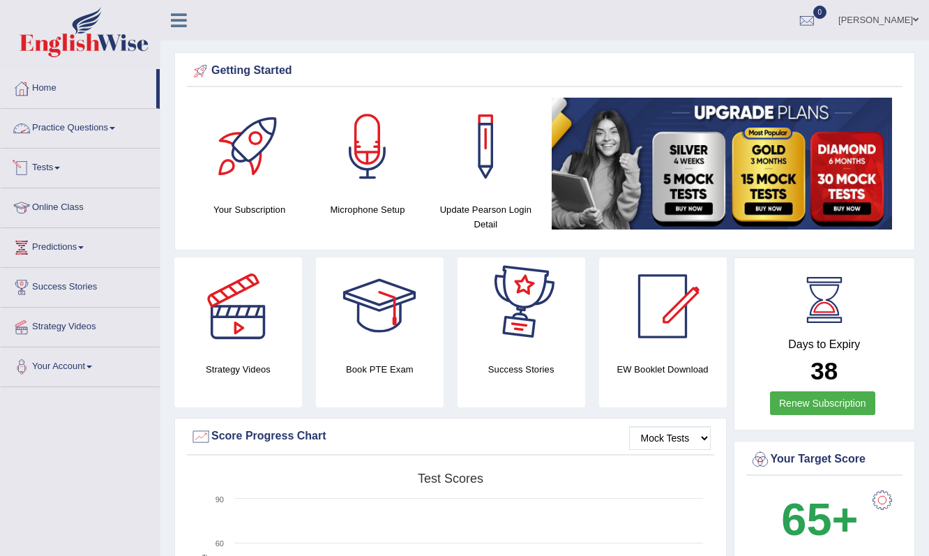
click at [63, 128] on link "Practice Questions" at bounding box center [80, 126] width 159 height 35
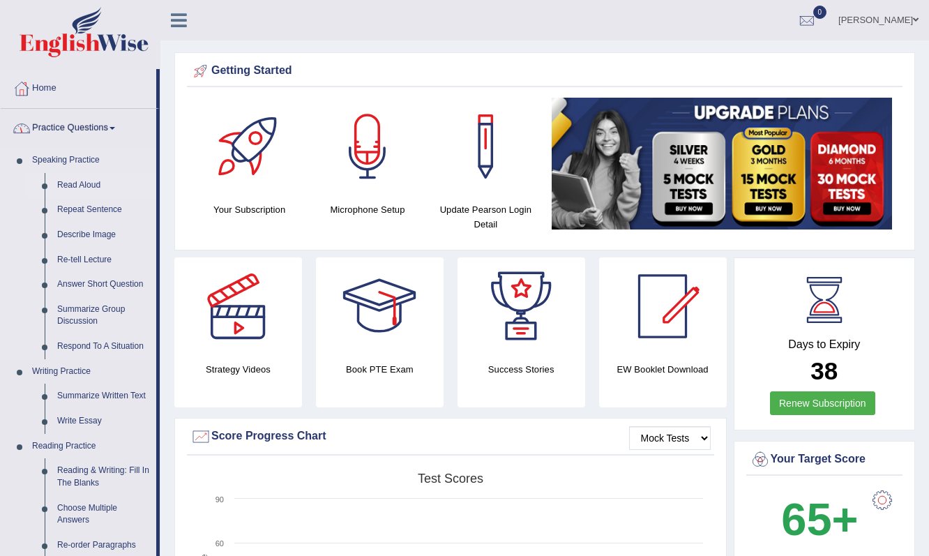
click at [84, 183] on link "Read Aloud" at bounding box center [103, 185] width 105 height 25
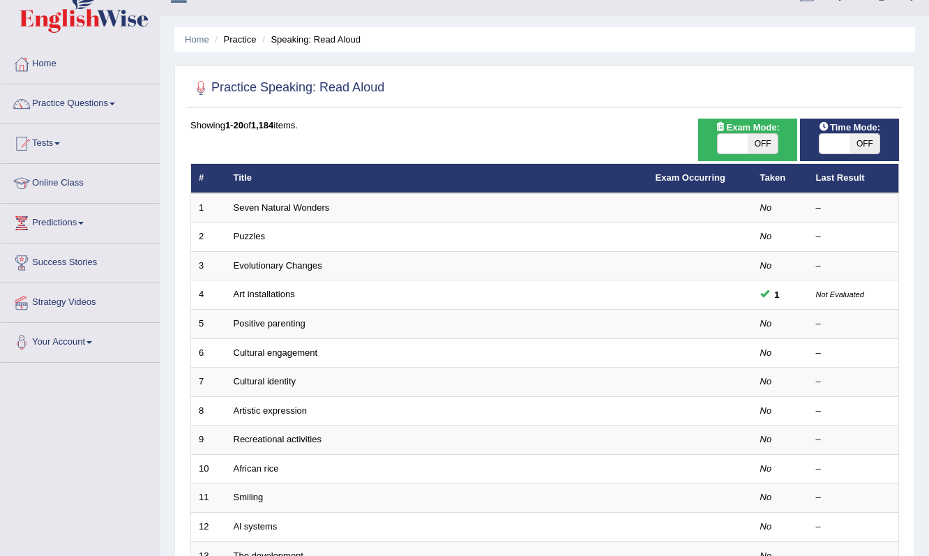
scroll to position [29, 0]
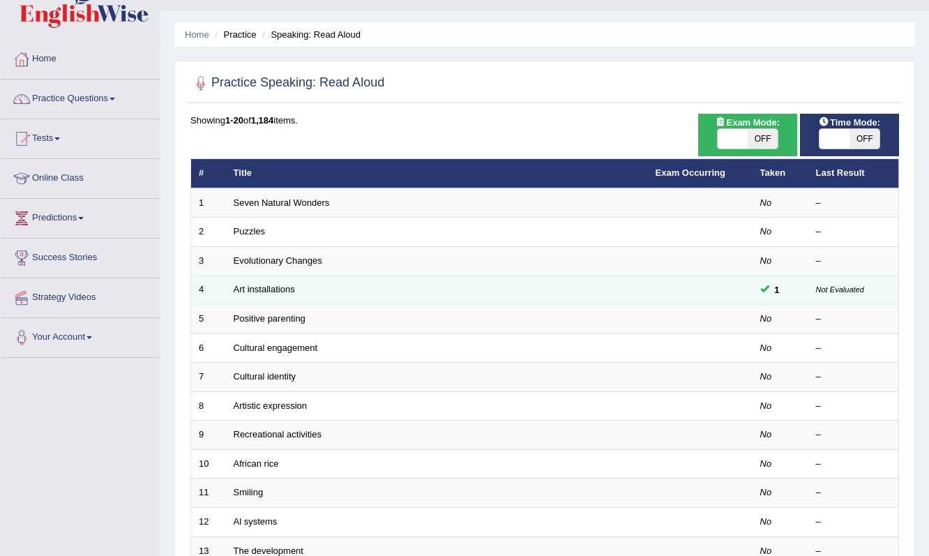
click at [320, 286] on td "Art installations" at bounding box center [437, 290] width 422 height 29
click at [765, 292] on span at bounding box center [765, 288] width 9 height 9
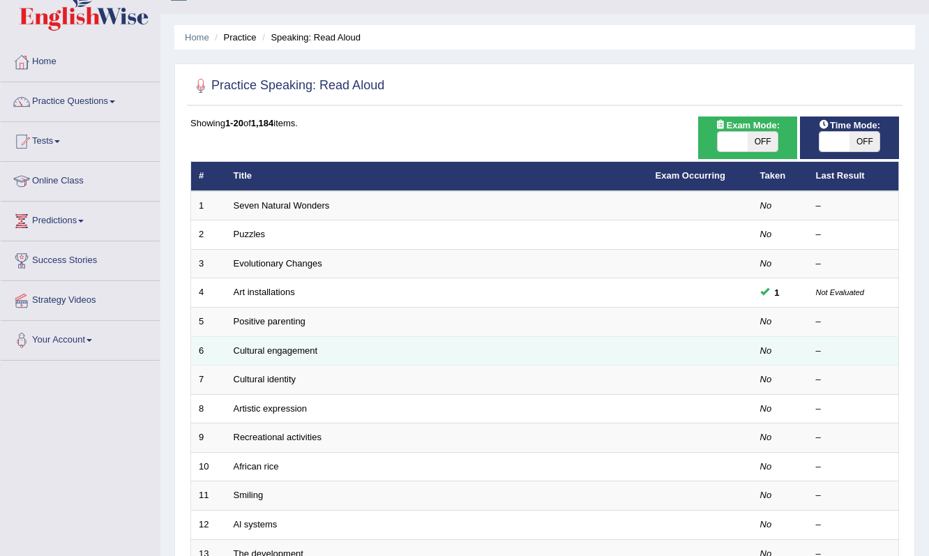
scroll to position [22, 0]
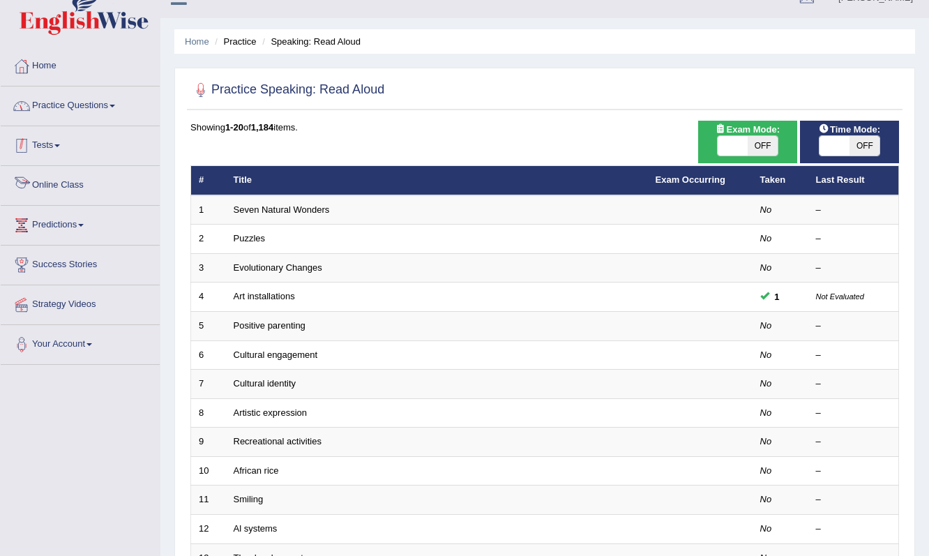
click at [68, 105] on link "Practice Questions" at bounding box center [80, 104] width 159 height 35
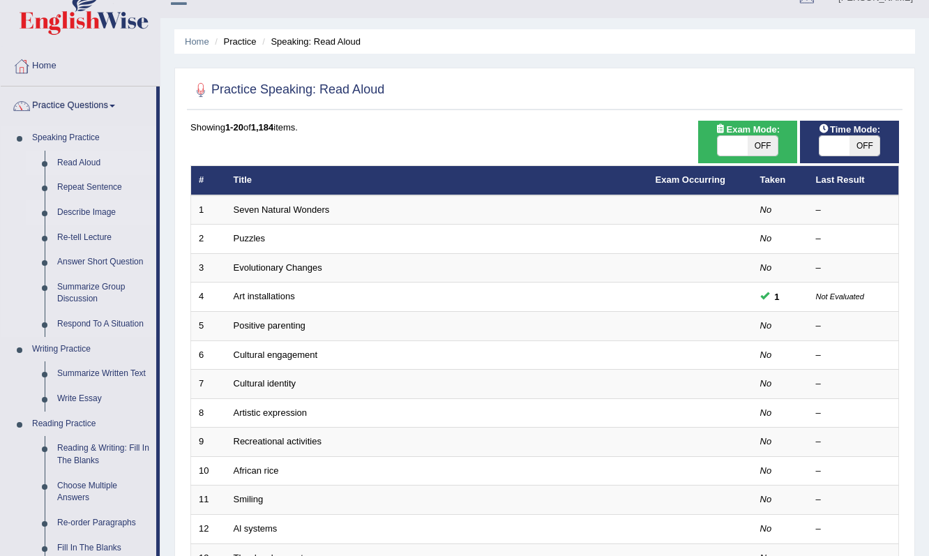
click at [86, 216] on link "Describe Image" at bounding box center [103, 212] width 105 height 25
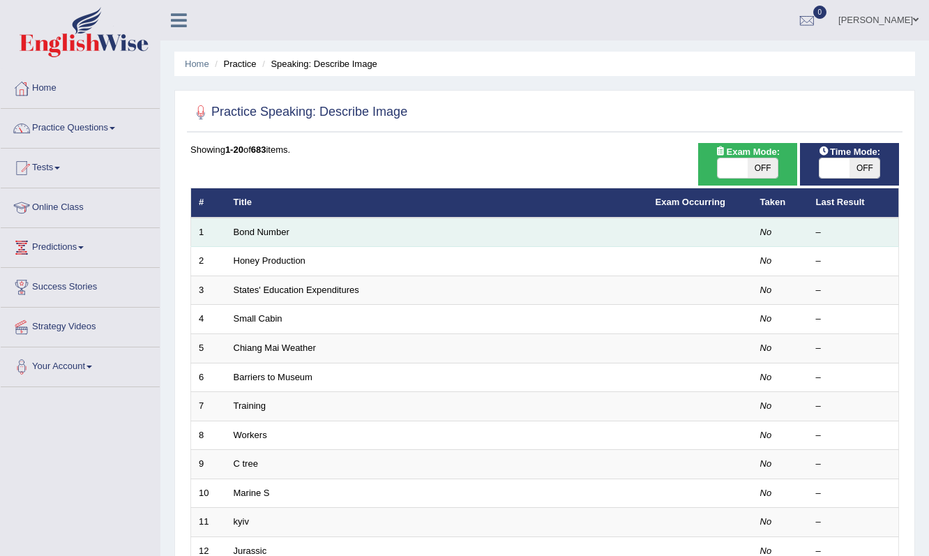
click at [371, 238] on td "Bond Number" at bounding box center [437, 232] width 422 height 29
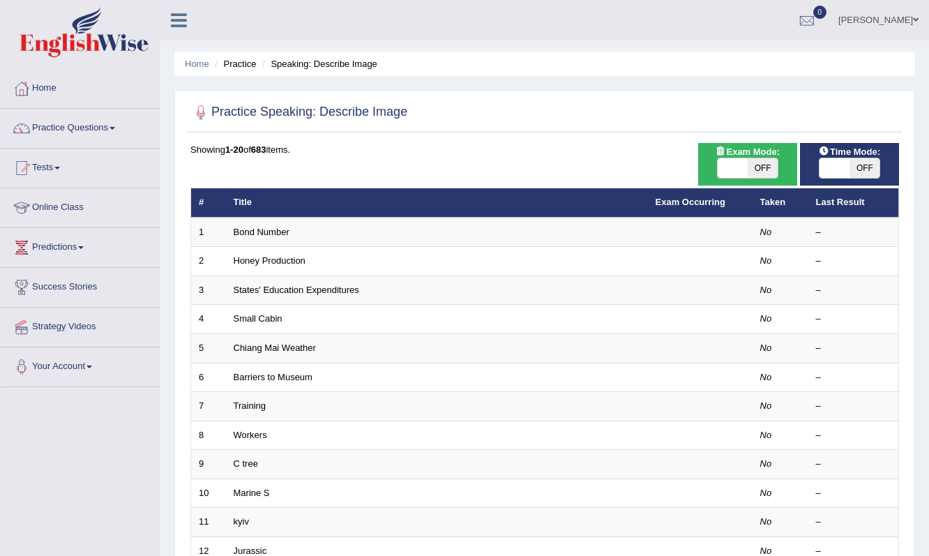
click at [764, 174] on span "OFF" at bounding box center [763, 168] width 30 height 20
checkbox input "true"
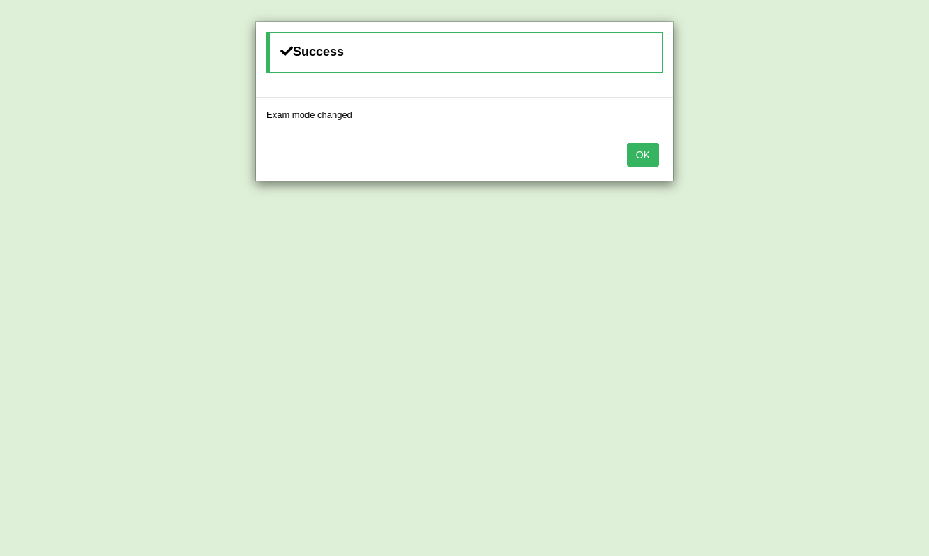
click at [876, 162] on div "Success Exam mode changed OK" at bounding box center [464, 278] width 929 height 556
click at [654, 163] on button "OK" at bounding box center [643, 155] width 32 height 24
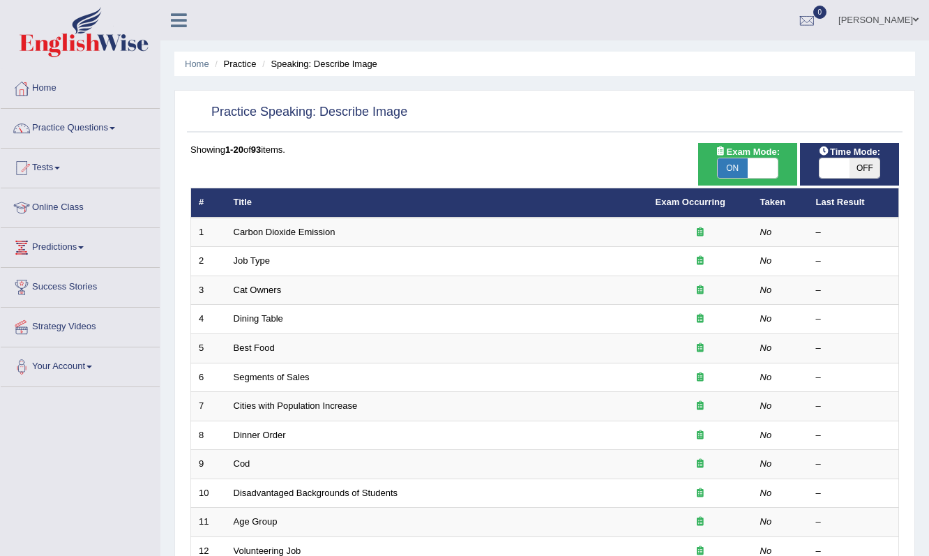
click at [859, 167] on span "OFF" at bounding box center [865, 168] width 30 height 20
checkbox input "true"
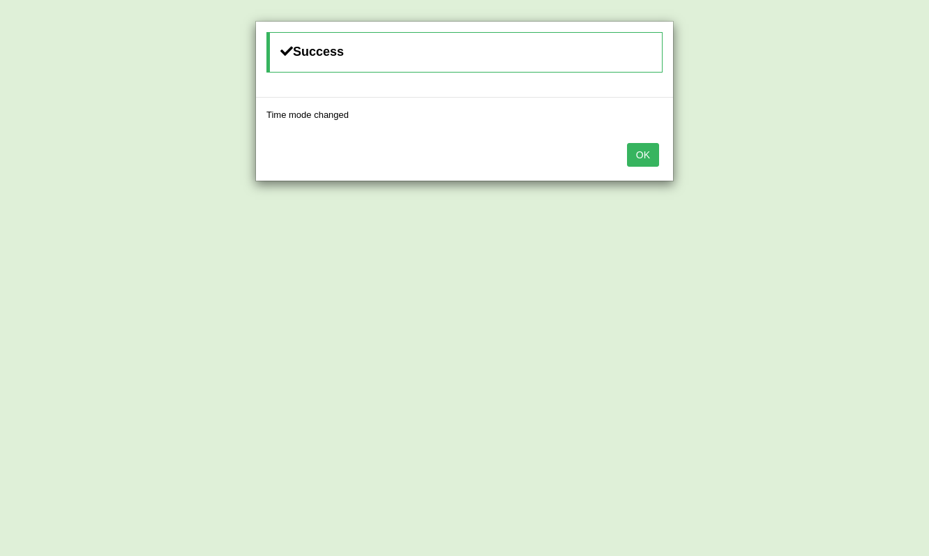
click at [652, 147] on button "OK" at bounding box center [643, 155] width 32 height 24
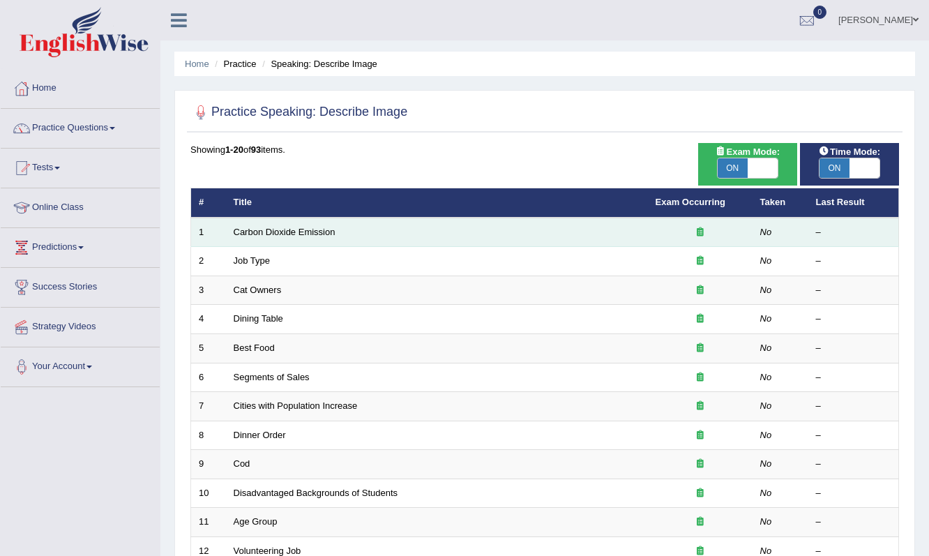
click at [506, 239] on td "Carbon Dioxide Emission" at bounding box center [437, 232] width 422 height 29
click at [328, 233] on link "Carbon Dioxide Emission" at bounding box center [285, 232] width 102 height 10
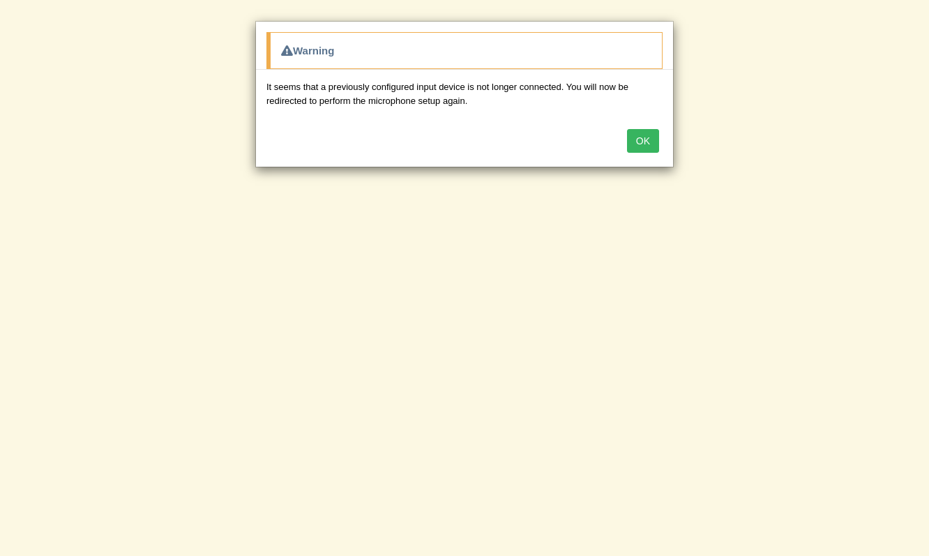
click at [645, 149] on button "OK" at bounding box center [643, 141] width 32 height 24
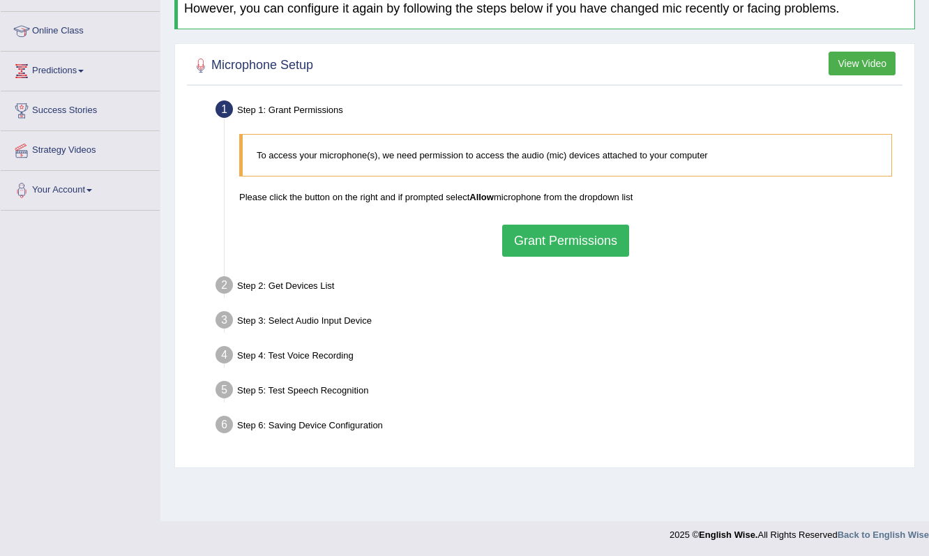
scroll to position [177, 0]
click at [569, 233] on button "Grant Permissions" at bounding box center [565, 241] width 127 height 32
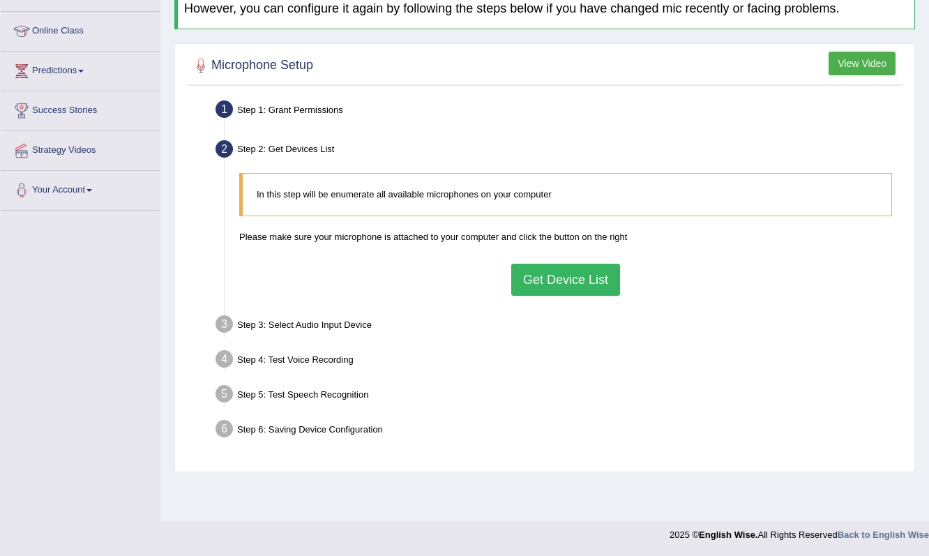
click at [537, 282] on button "Get Device List" at bounding box center [565, 280] width 109 height 32
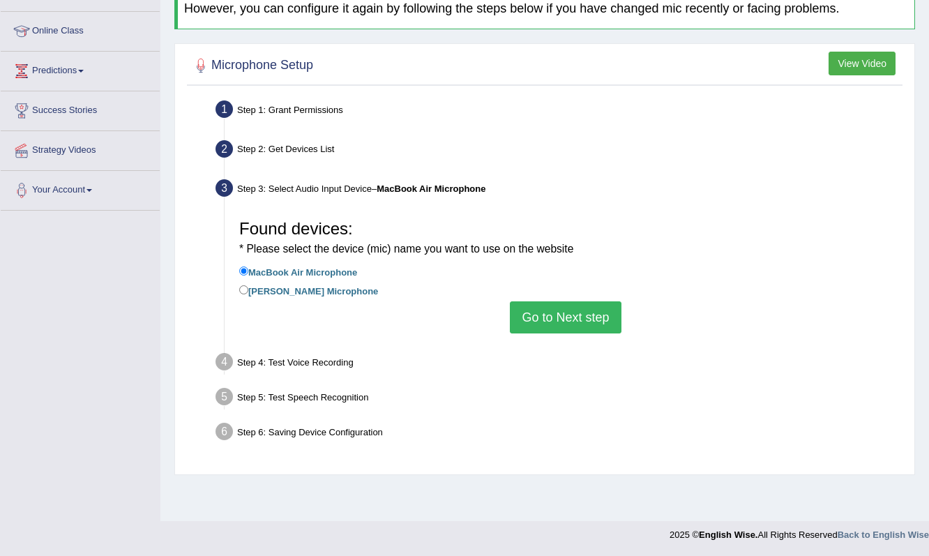
click at [540, 310] on button "Go to Next step" at bounding box center [565, 317] width 111 height 32
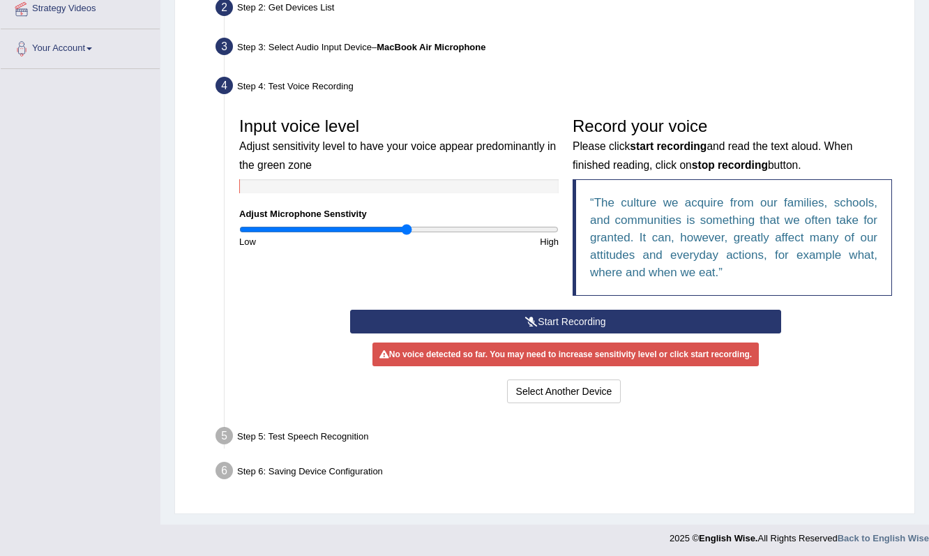
scroll to position [317, 0]
click at [541, 322] on button "Start Recording" at bounding box center [565, 322] width 430 height 24
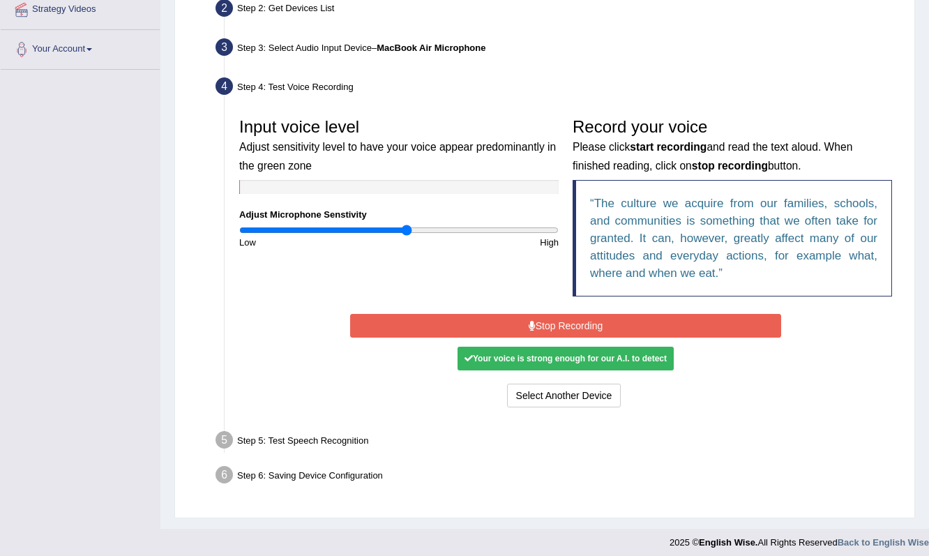
click at [539, 331] on button "Stop Recording" at bounding box center [565, 326] width 430 height 24
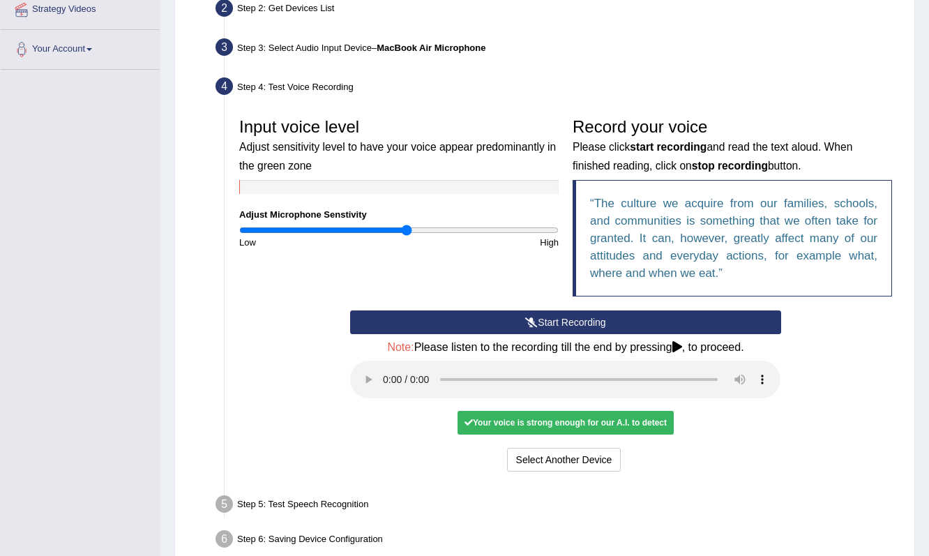
click at [382, 371] on audio at bounding box center [565, 380] width 430 height 38
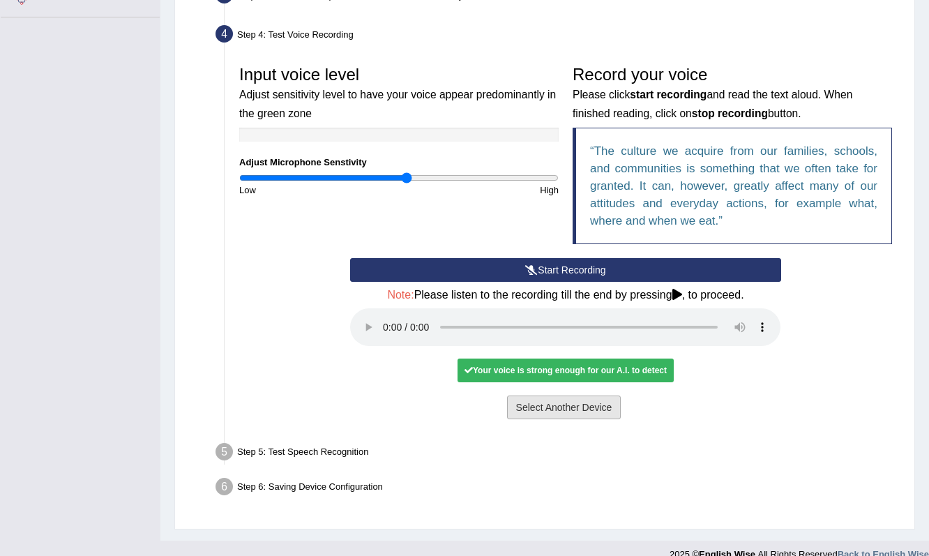
scroll to position [368, 0]
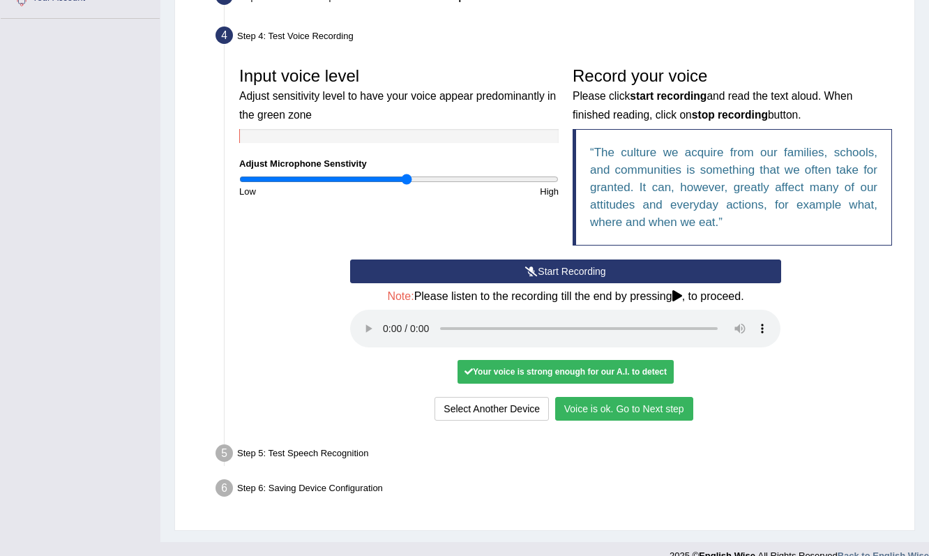
click at [654, 397] on button "Voice is ok. Go to Next step" at bounding box center [624, 409] width 138 height 24
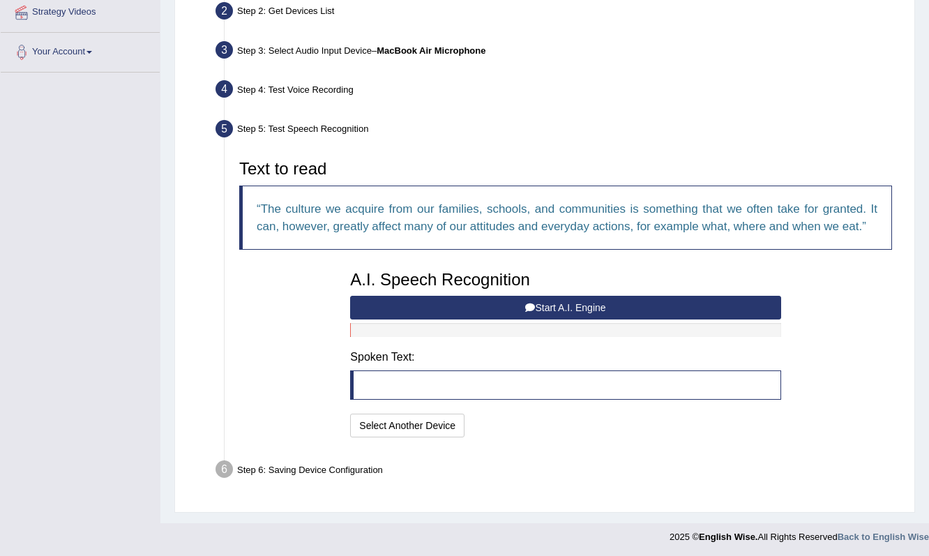
scroll to position [313, 0]
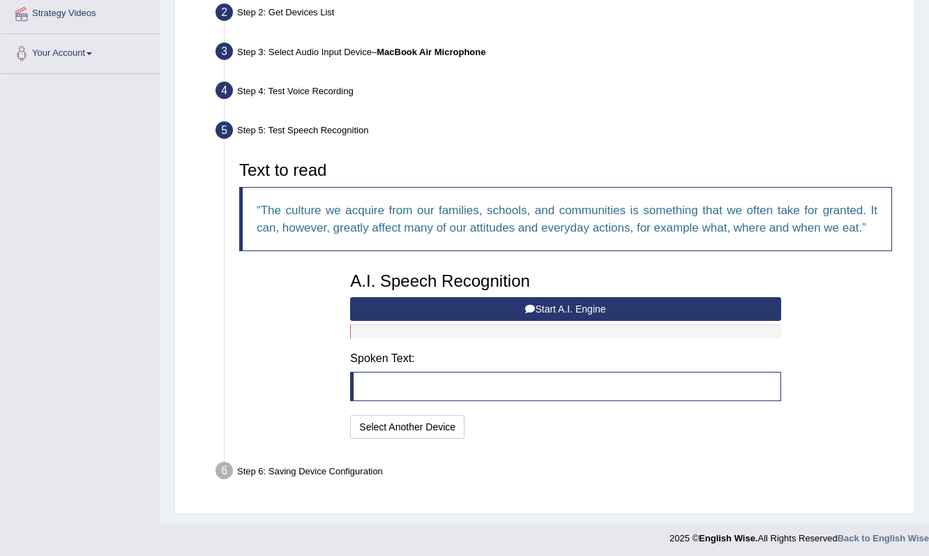
click at [509, 305] on button "Start A.I. Engine" at bounding box center [565, 309] width 430 height 24
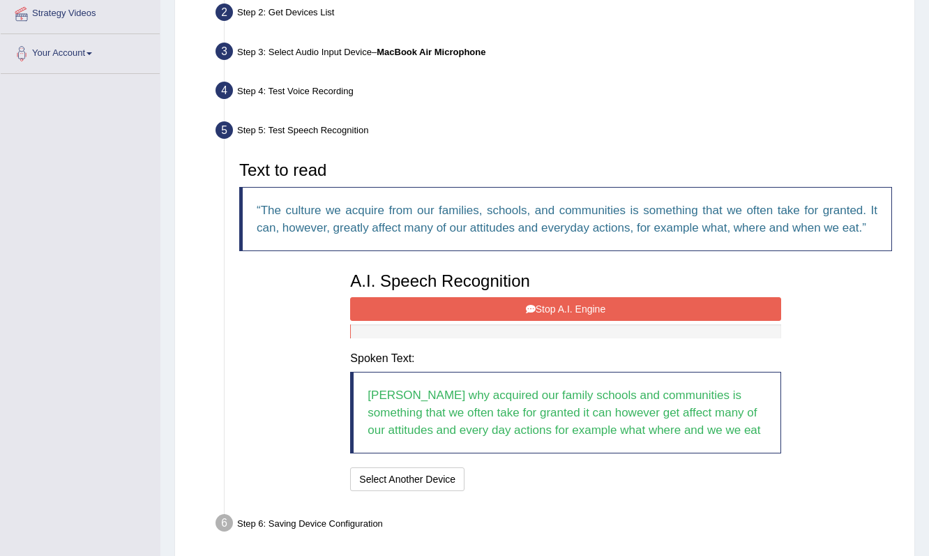
click at [590, 306] on button "Stop A.I. Engine" at bounding box center [565, 309] width 430 height 24
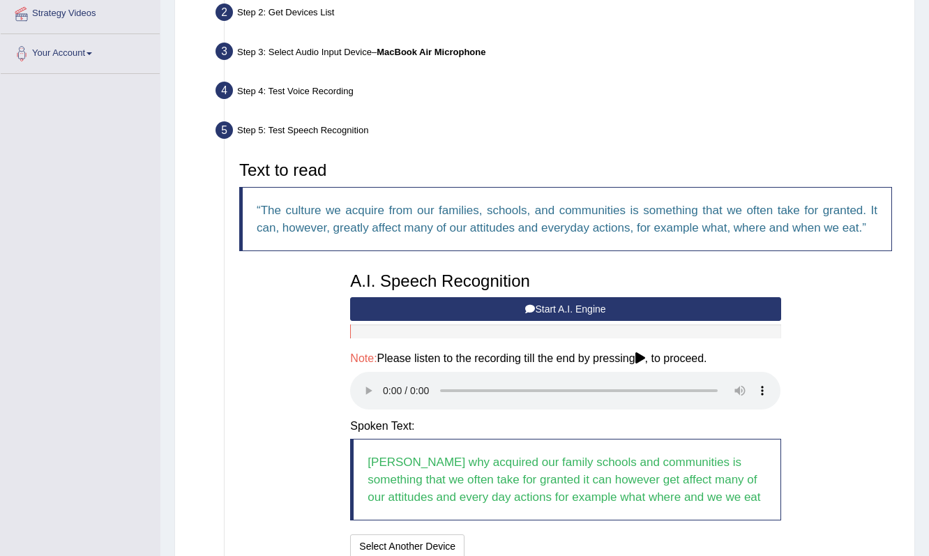
click at [382, 379] on audio at bounding box center [565, 391] width 430 height 38
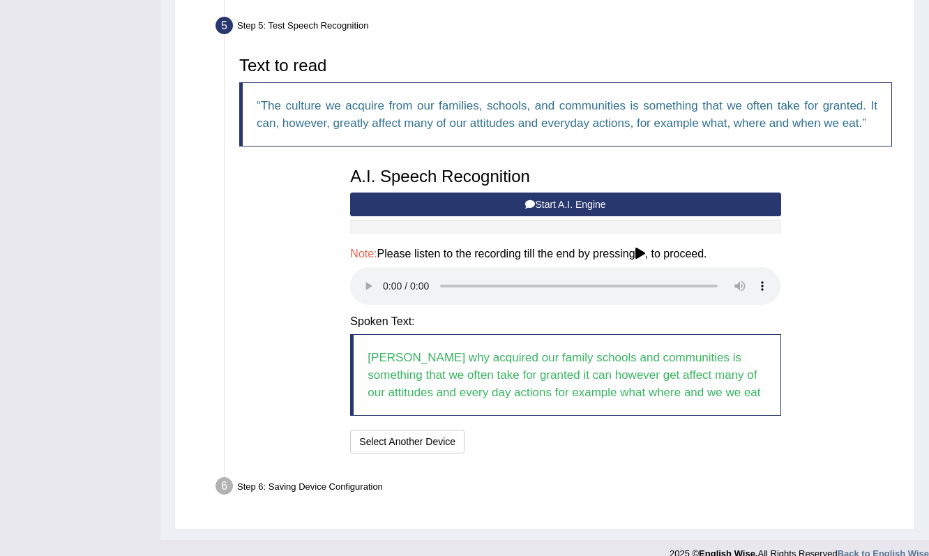
scroll to position [419, 0]
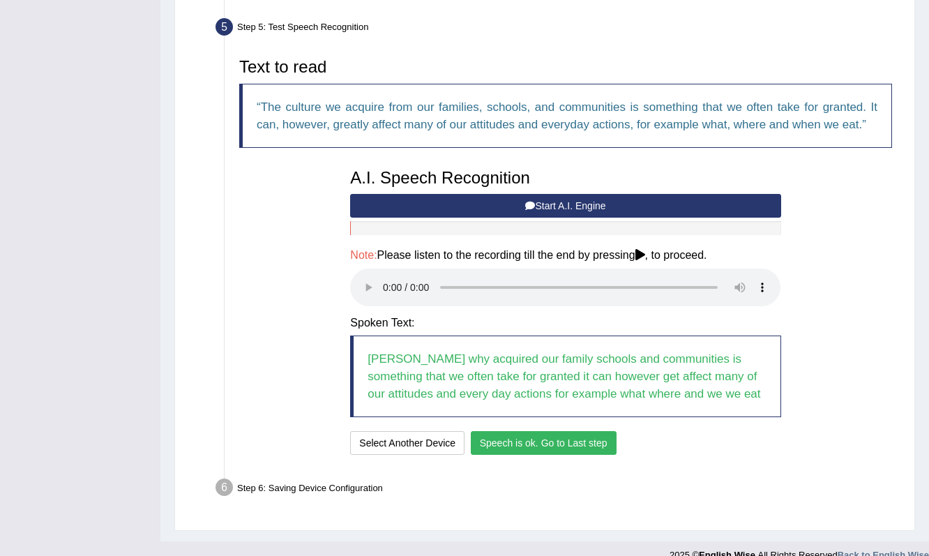
click at [587, 431] on button "Speech is ok. Go to Last step" at bounding box center [544, 443] width 146 height 24
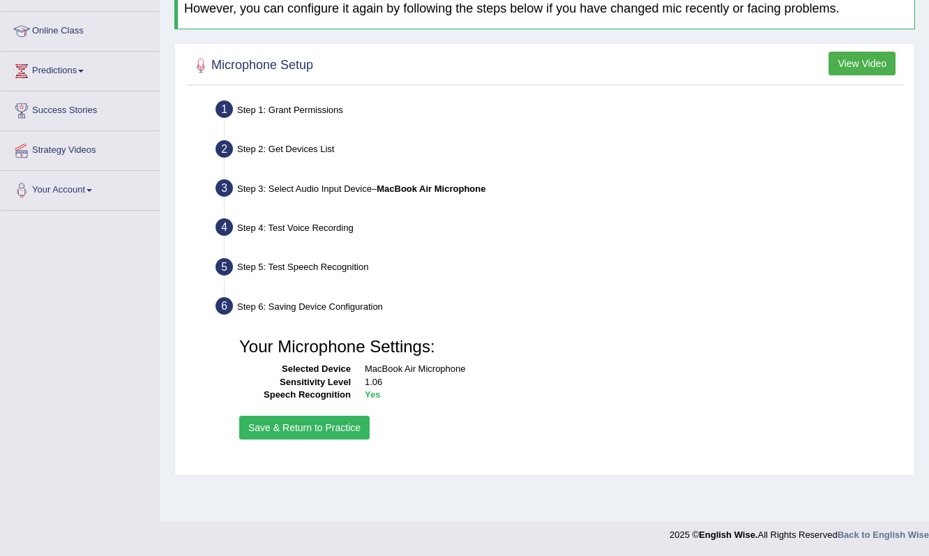
scroll to position [177, 0]
click at [323, 424] on button "Save & Return to Practice" at bounding box center [304, 428] width 130 height 24
click at [330, 428] on button "Save & Return to Practice" at bounding box center [304, 428] width 130 height 24
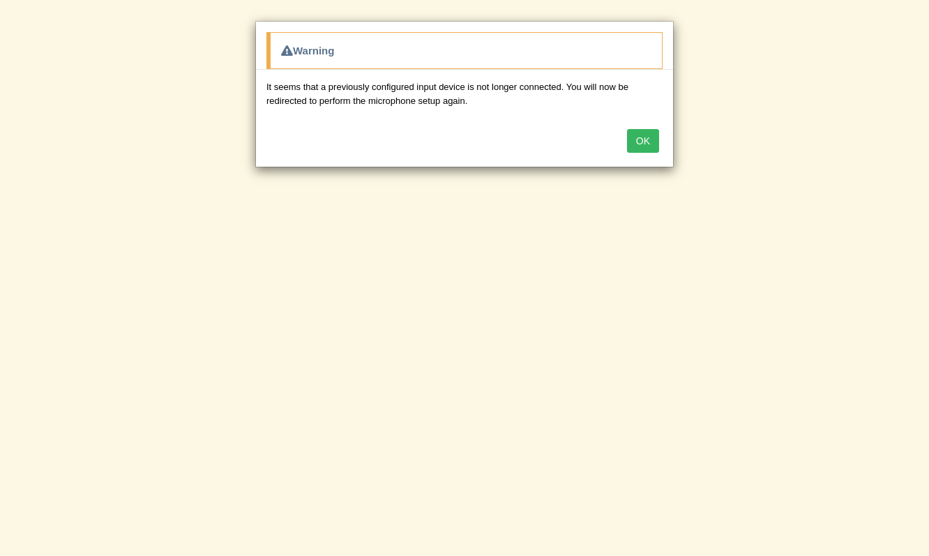
click at [639, 147] on button "OK" at bounding box center [643, 141] width 32 height 24
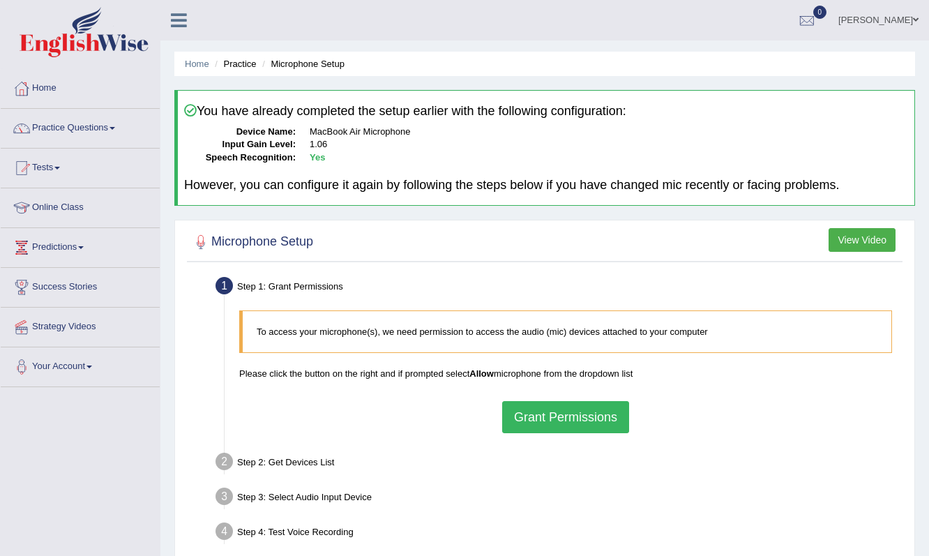
click at [313, 60] on li "Microphone Setup" at bounding box center [302, 63] width 86 height 13
click at [249, 67] on li "Practice" at bounding box center [233, 63] width 45 height 13
click at [322, 67] on li "Microphone Setup" at bounding box center [302, 63] width 86 height 13
